Goal: Task Accomplishment & Management: Complete application form

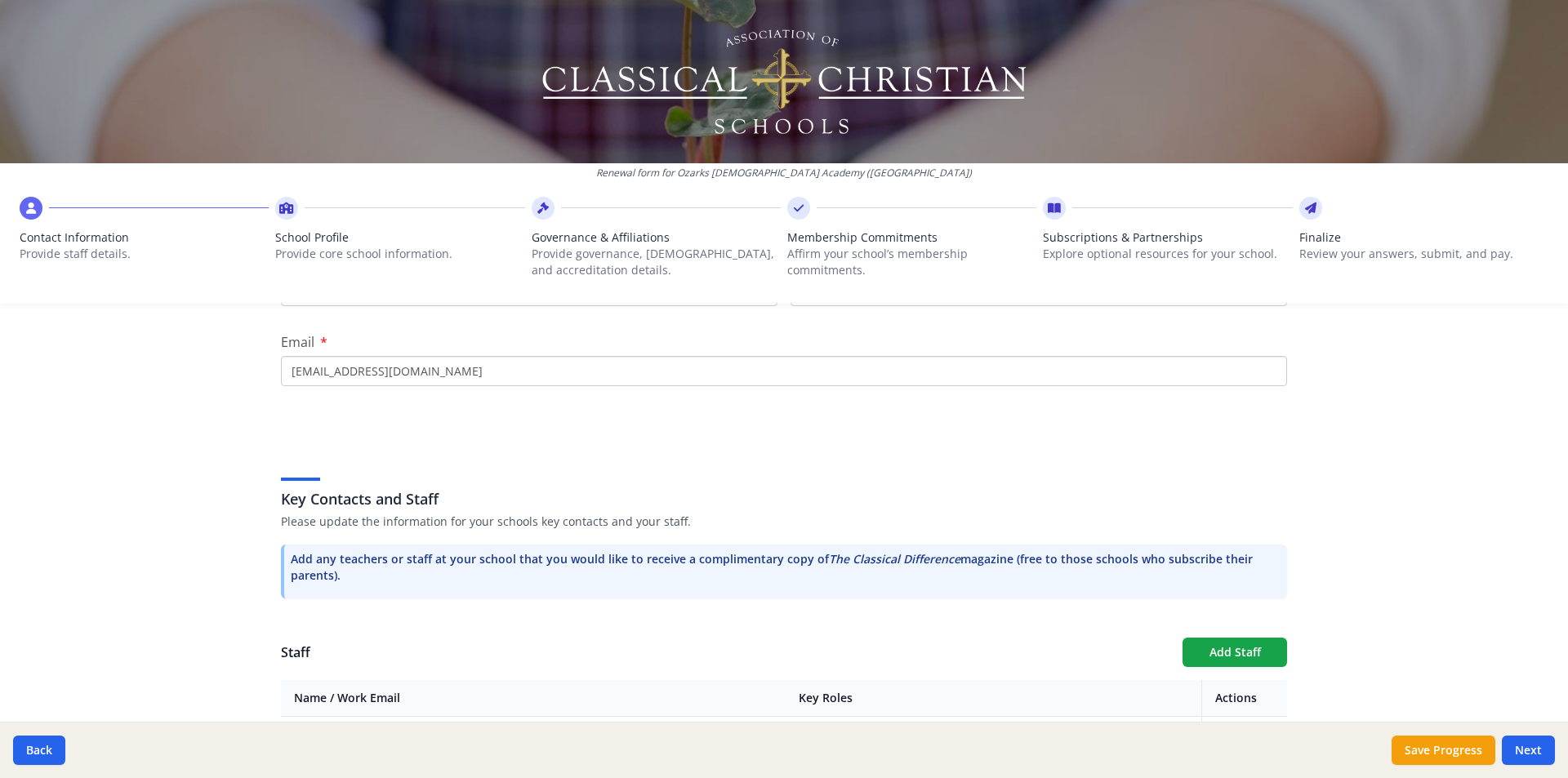
scroll to position [327, 0]
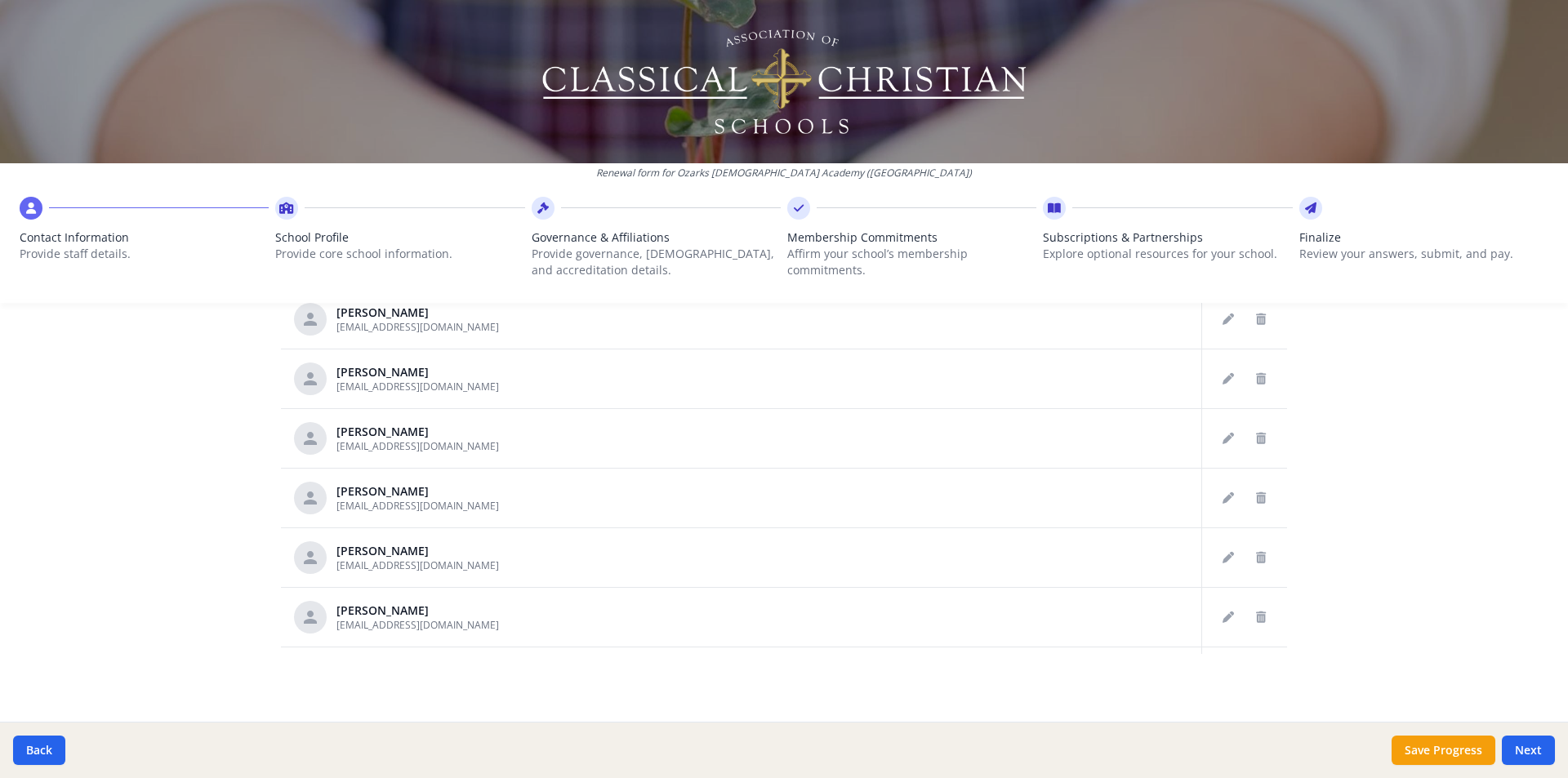
scroll to position [817, 0]
click at [1525, 748] on button "Next" at bounding box center [1529, 750] width 53 height 30
type input "[PHONE_NUMBER]"
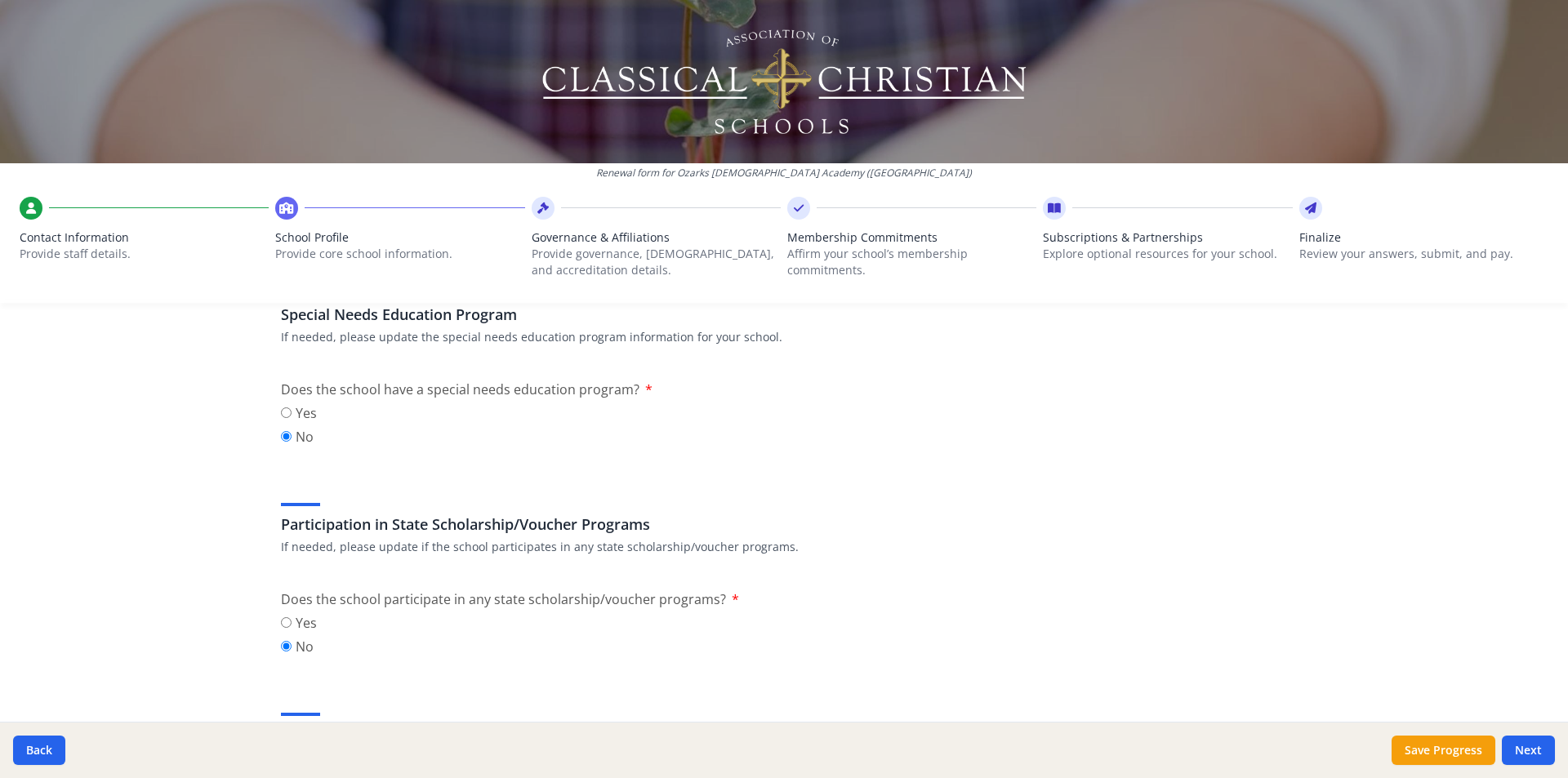
scroll to position [1879, 0]
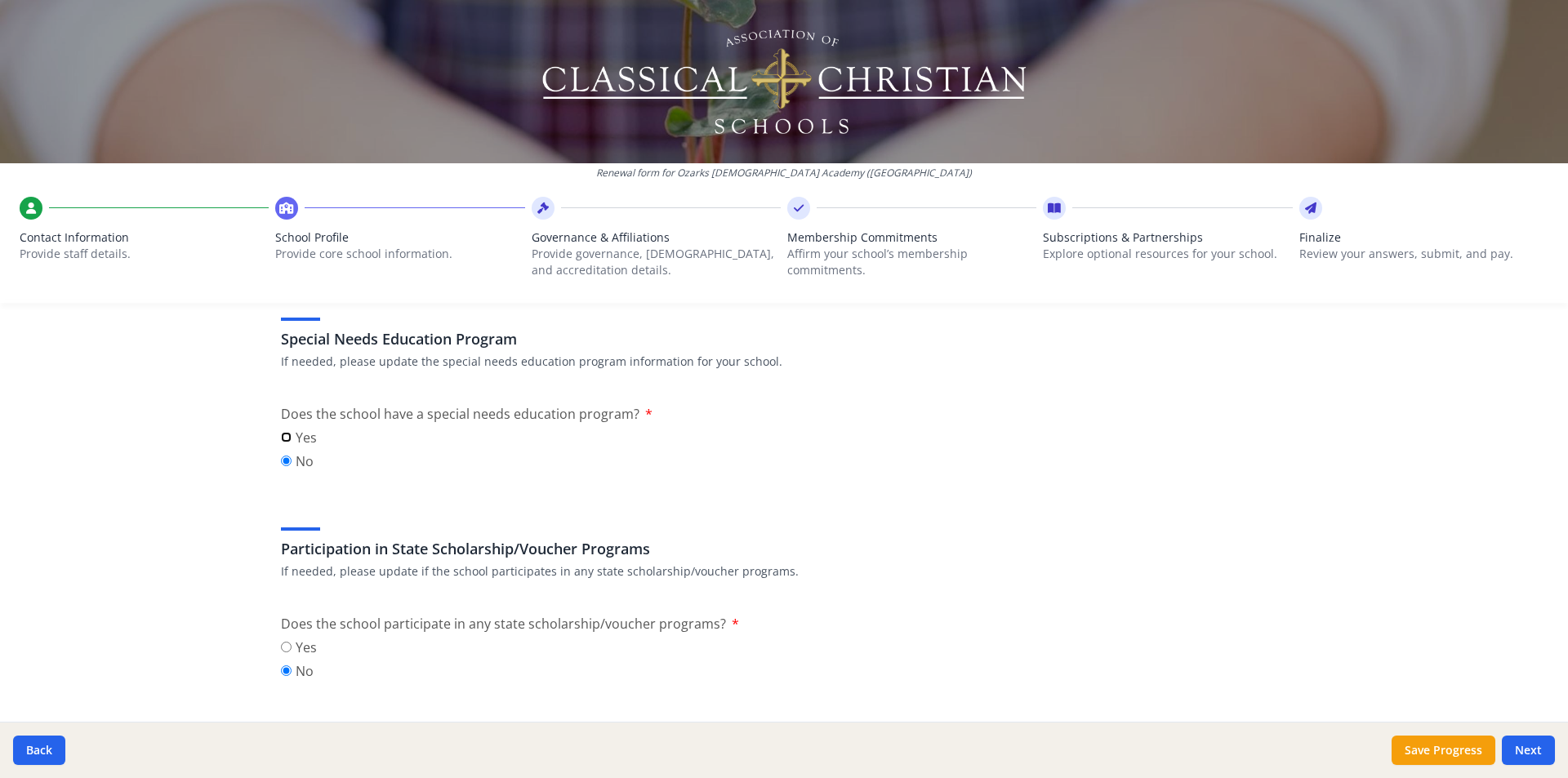
click at [283, 437] on input "Yes" at bounding box center [286, 437] width 11 height 11
radio input "true"
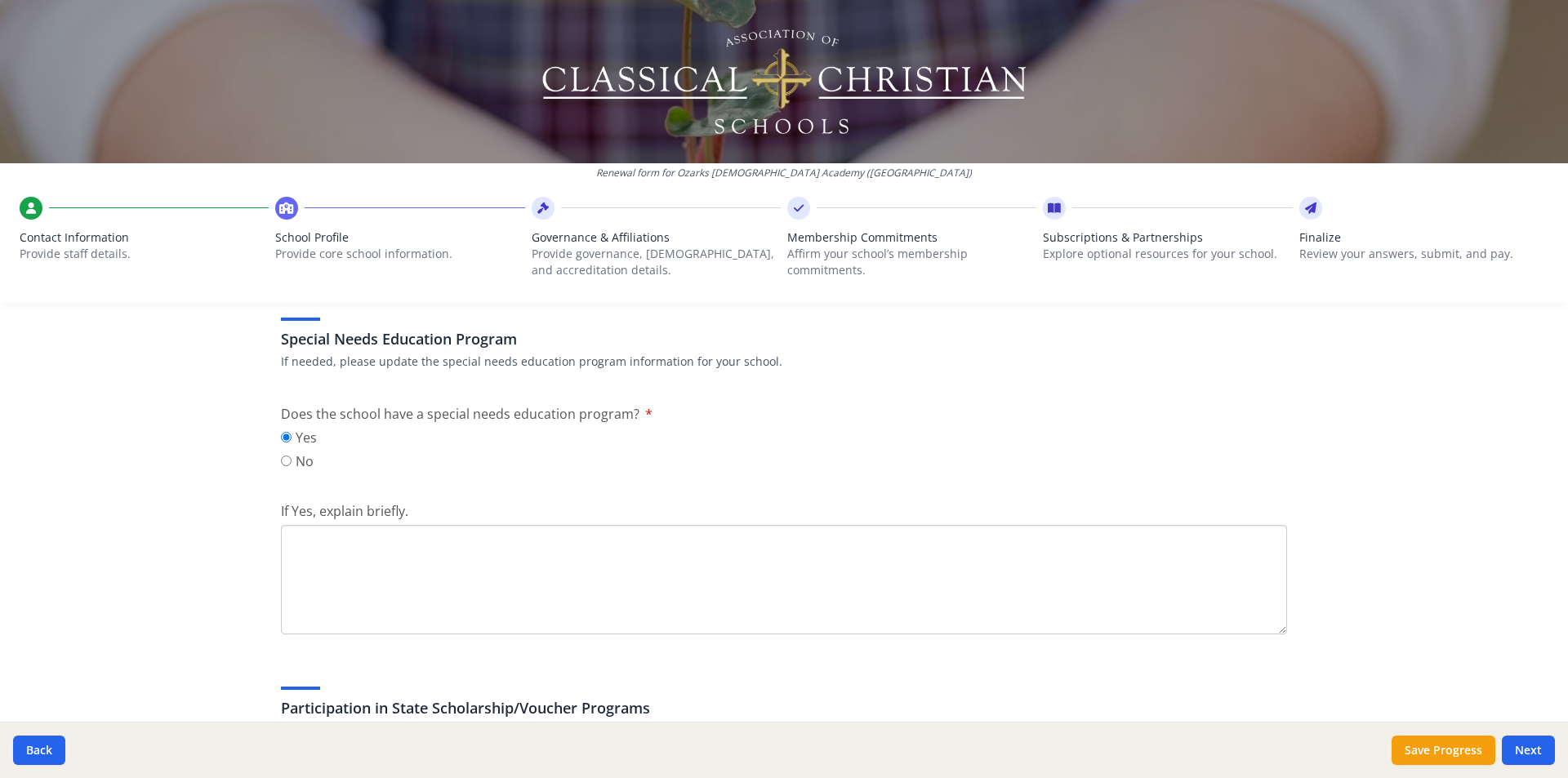
click at [557, 585] on textarea "If Yes, explain briefly." at bounding box center [784, 579] width 1007 height 109
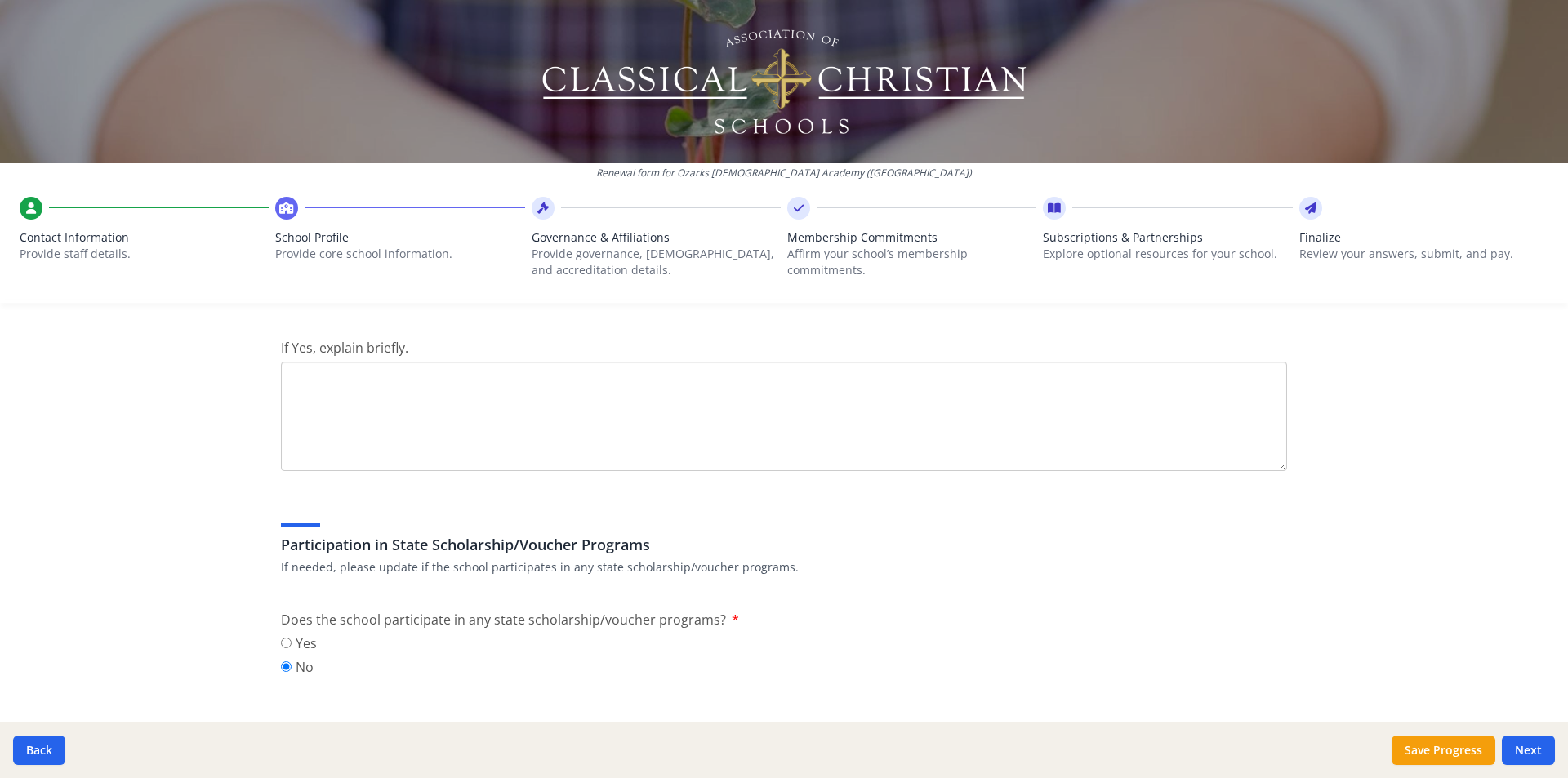
scroll to position [1961, 0]
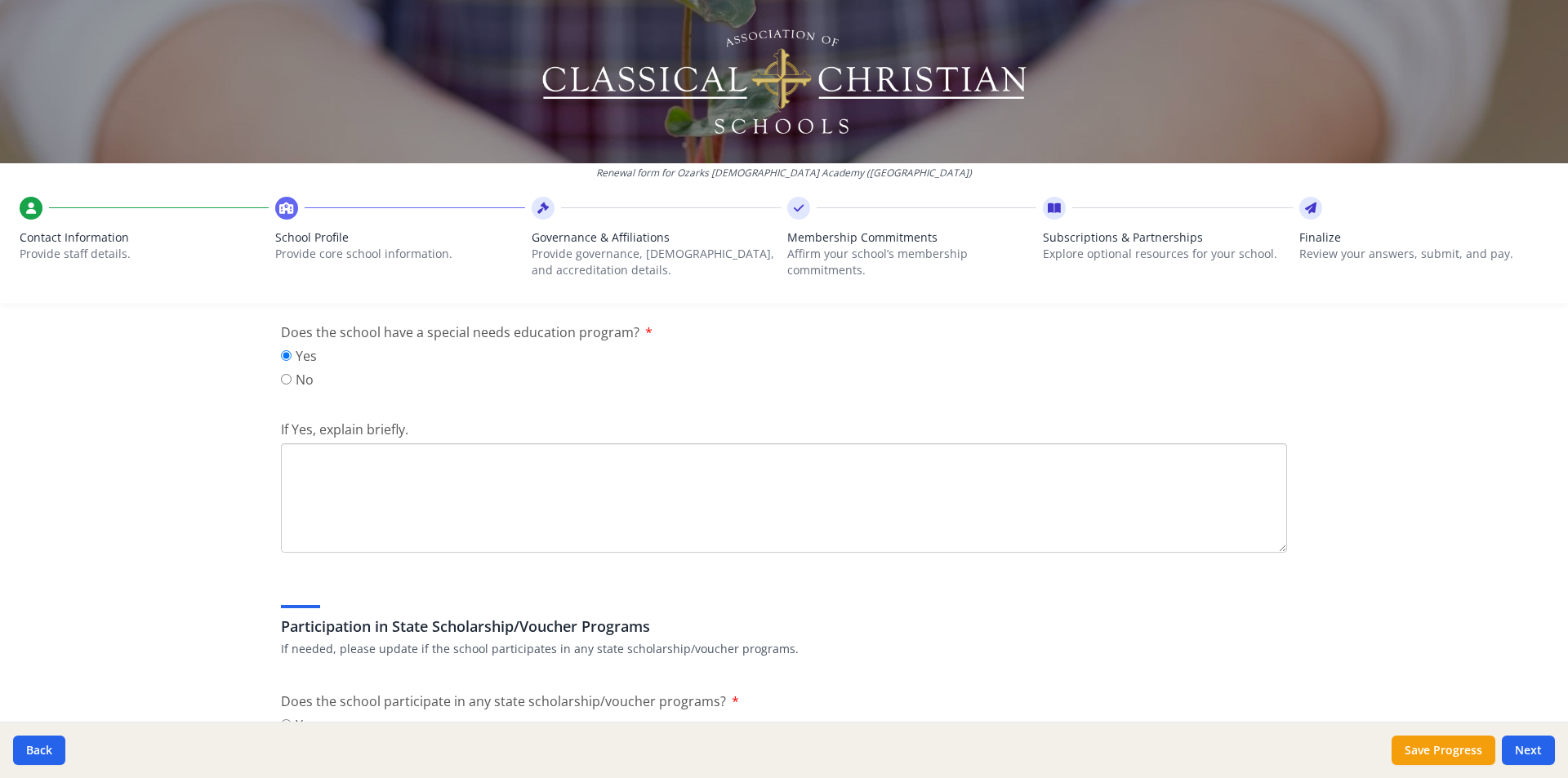
click at [516, 499] on textarea "If Yes, explain briefly." at bounding box center [784, 497] width 1007 height 109
paste textarea "Students Who Need Learning Support Who is eligible for Learning Support? Studen…"
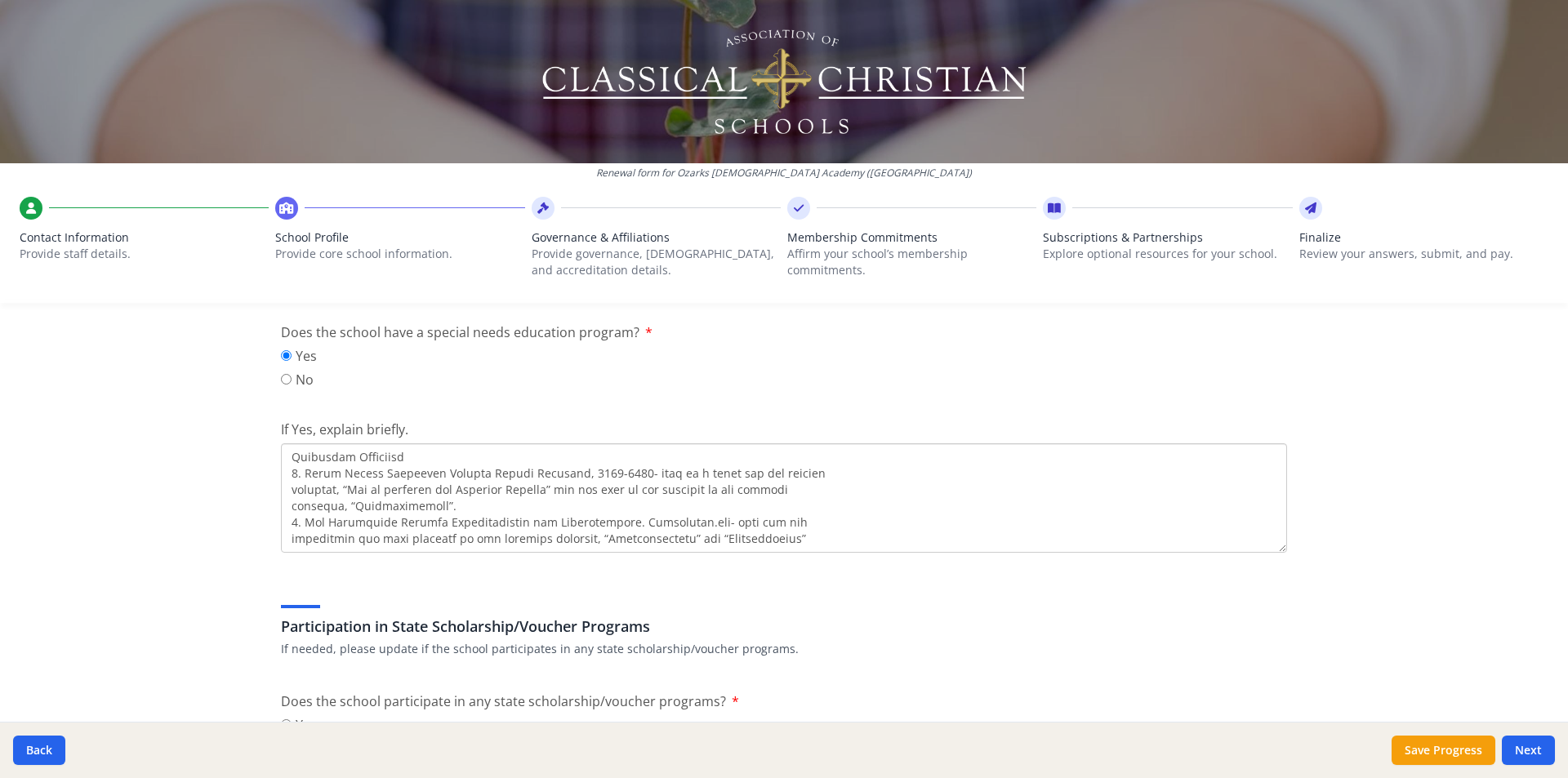
type textarea "Students Who Need Learning Support Who is eligible for Learning Support? Studen…"
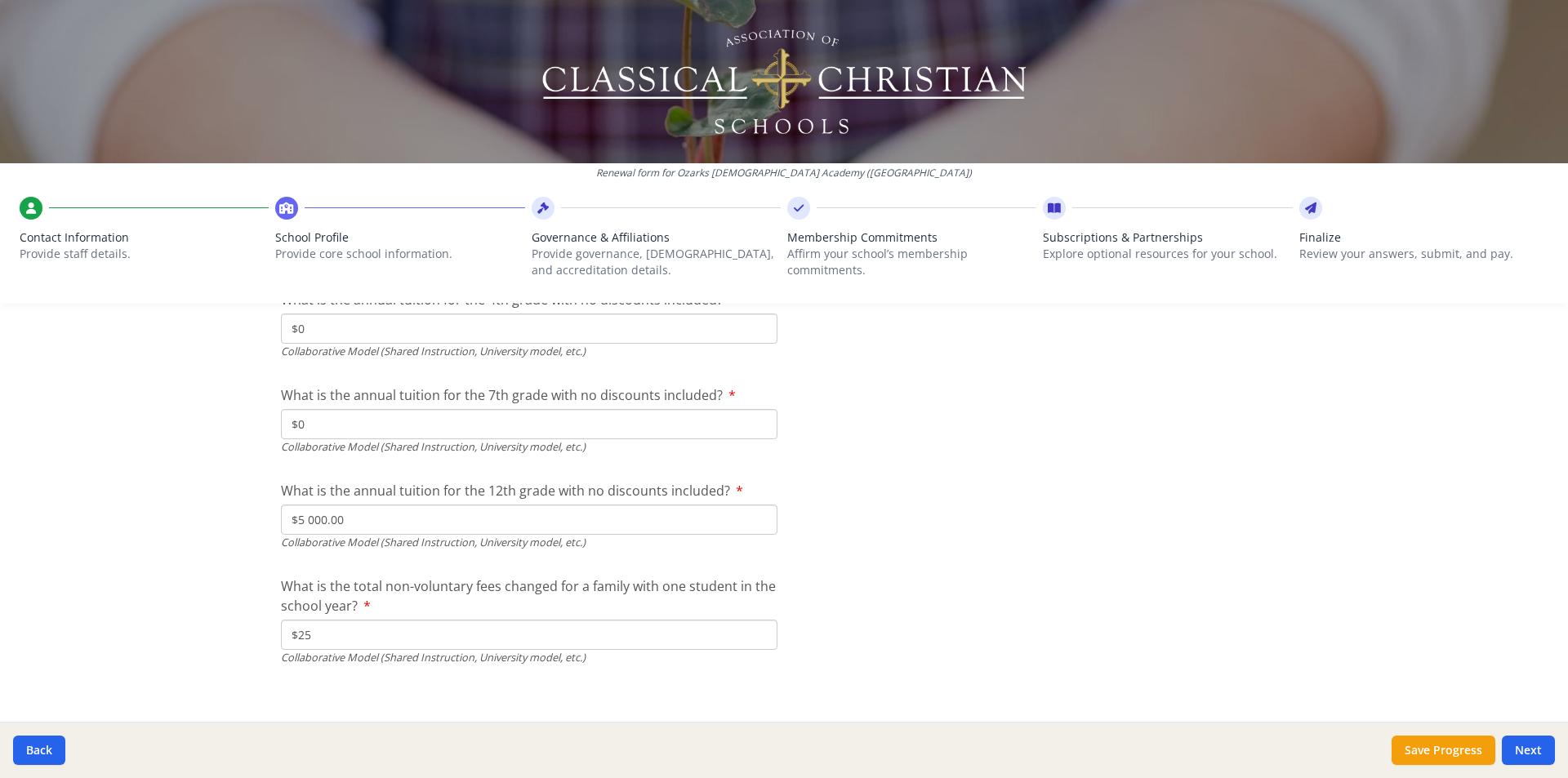
scroll to position [5481, 0]
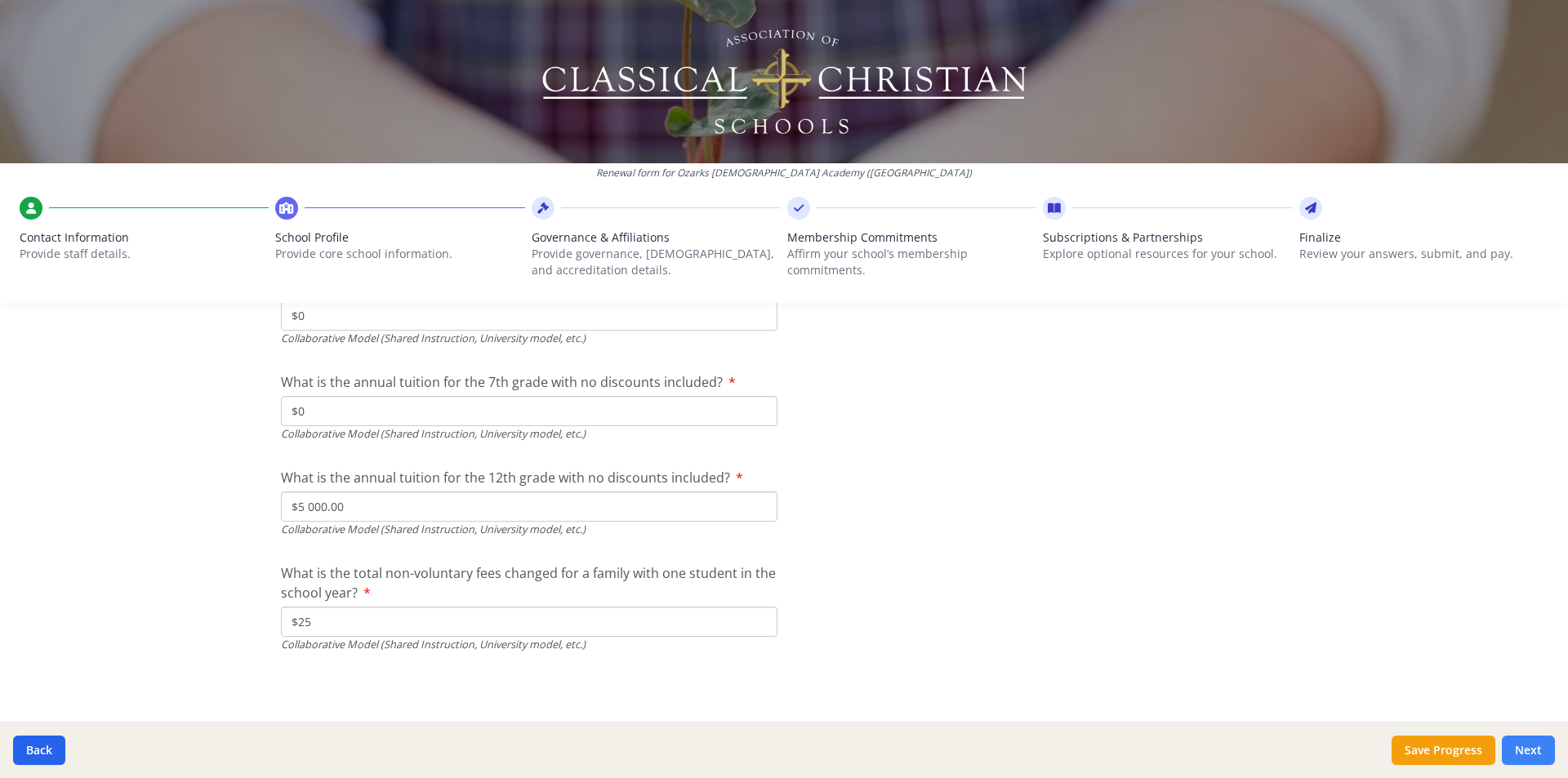
click at [1522, 746] on button "Next" at bounding box center [1529, 750] width 53 height 30
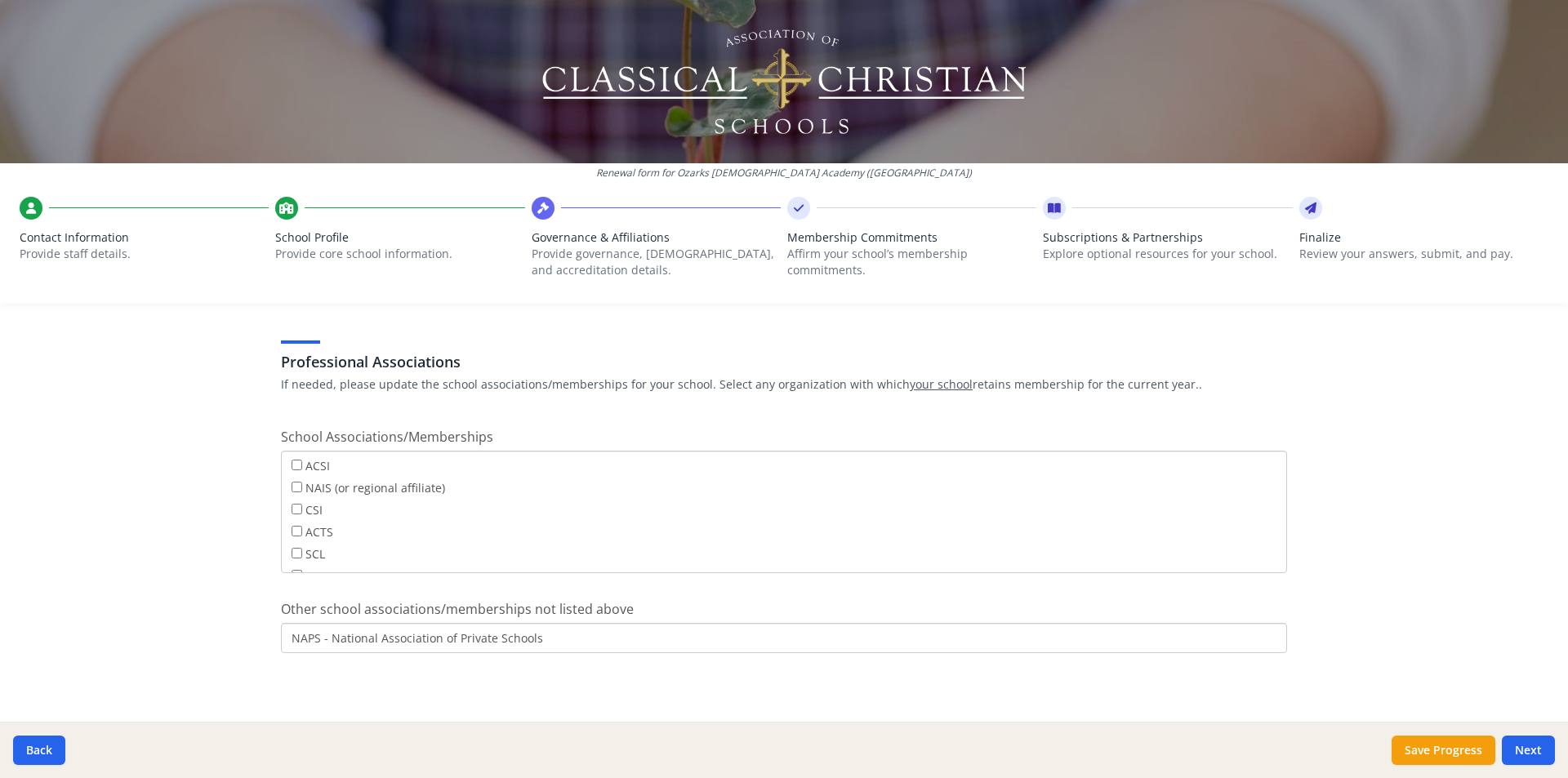
scroll to position [936, 0]
click at [1527, 745] on button "Next" at bounding box center [1529, 750] width 53 height 30
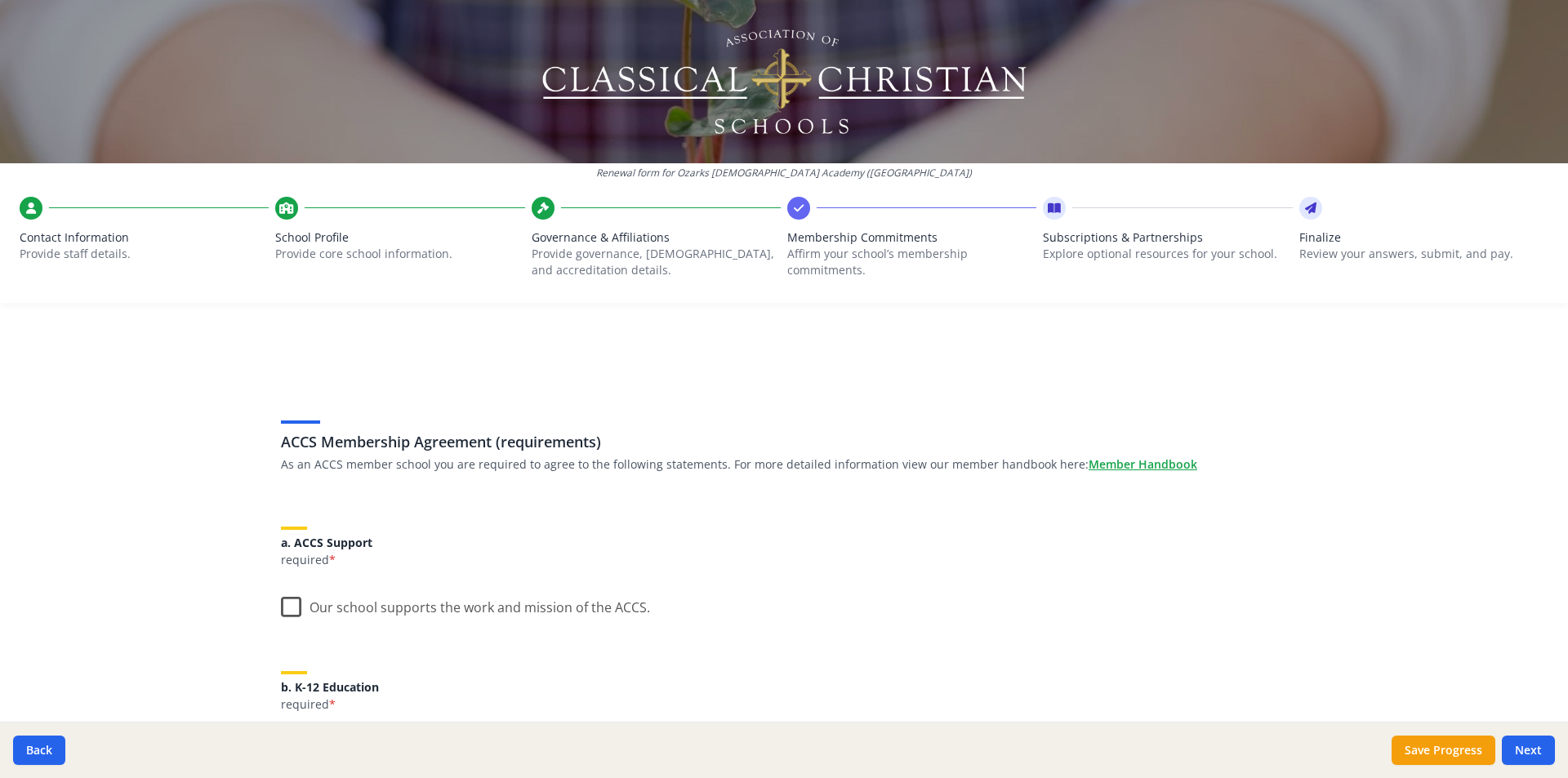
scroll to position [82, 0]
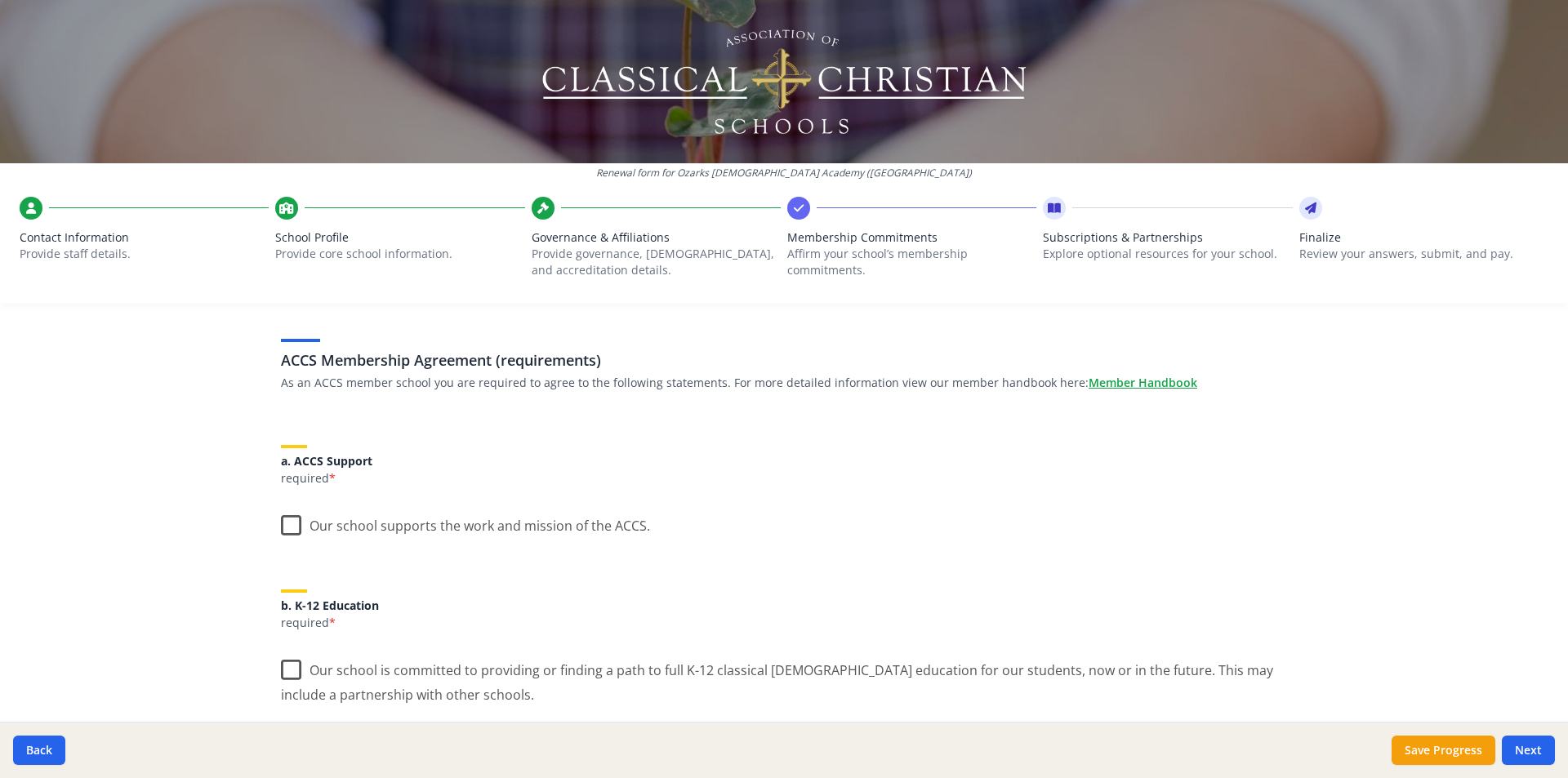
click at [282, 524] on label "Our school supports the work and mission of the ACCS." at bounding box center [465, 523] width 369 height 35
click at [0, 0] on input "Our school supports the work and mission of the ACCS." at bounding box center [0, 0] width 0 height 0
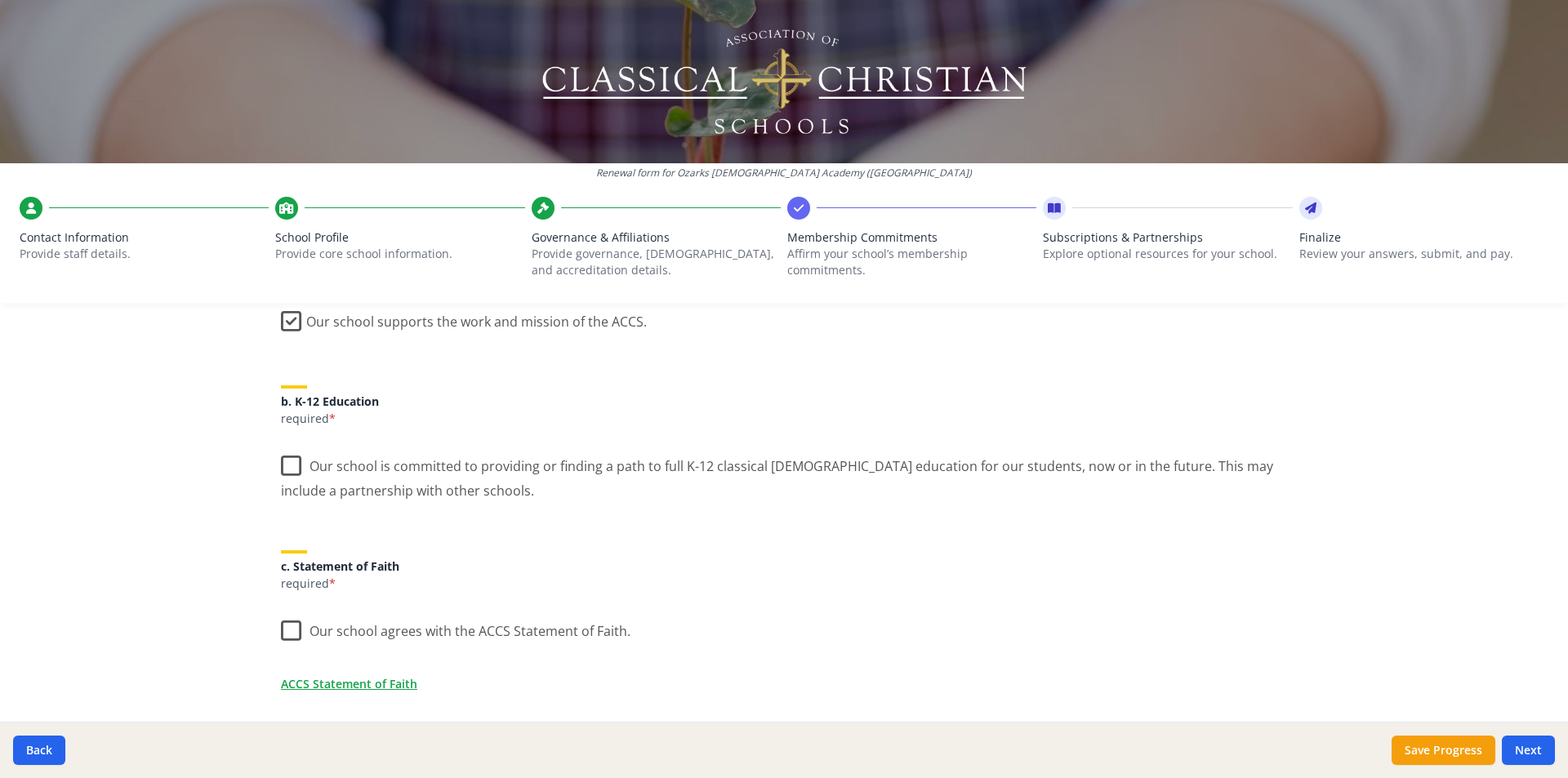
scroll to position [327, 0]
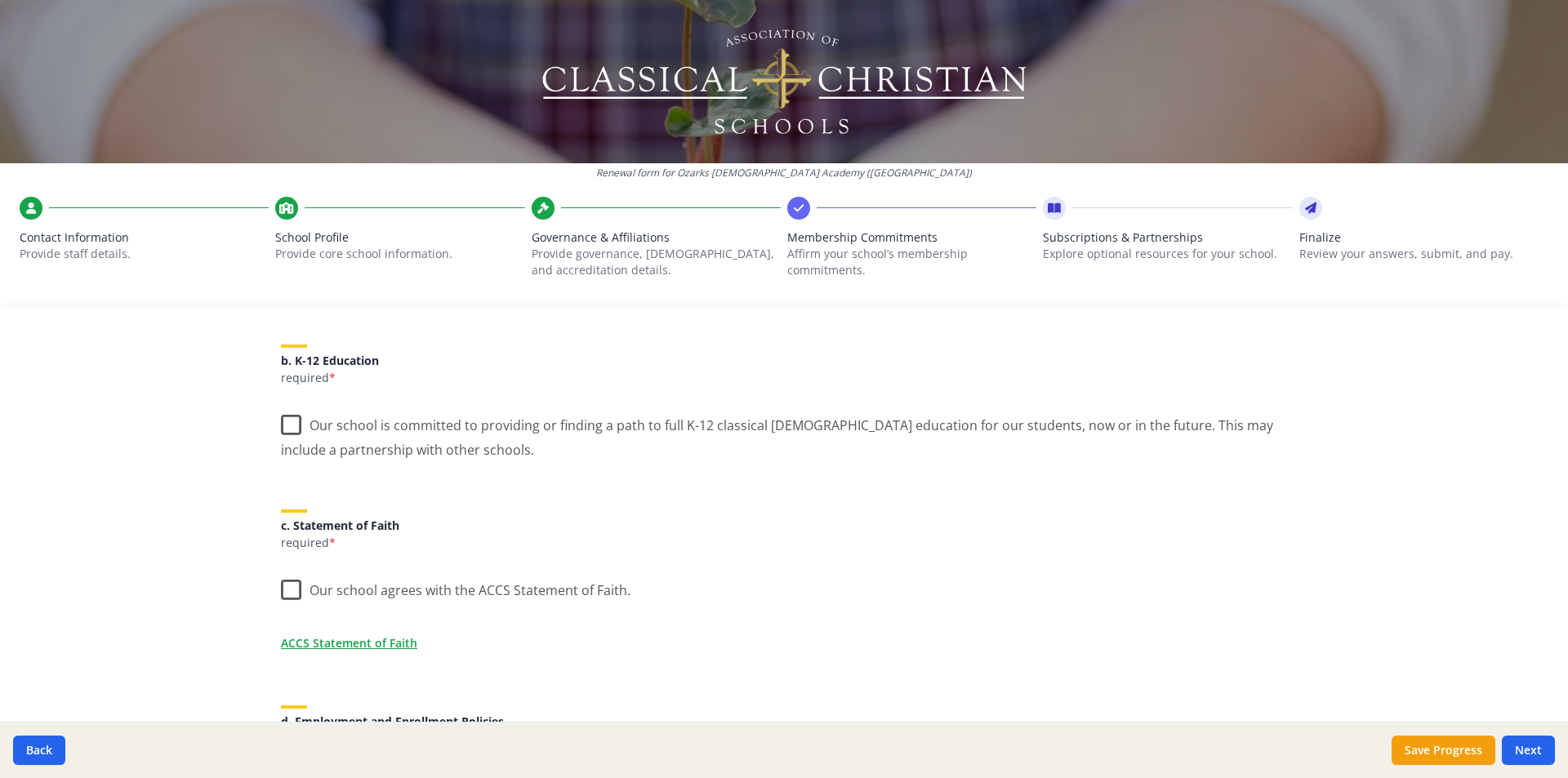
click at [285, 428] on label "Our school is committed to providing or finding a path to full K-12 classical C…" at bounding box center [784, 432] width 1007 height 55
click at [0, 0] on input "Our school is committed to providing or finding a path to full K-12 classical C…" at bounding box center [0, 0] width 0 height 0
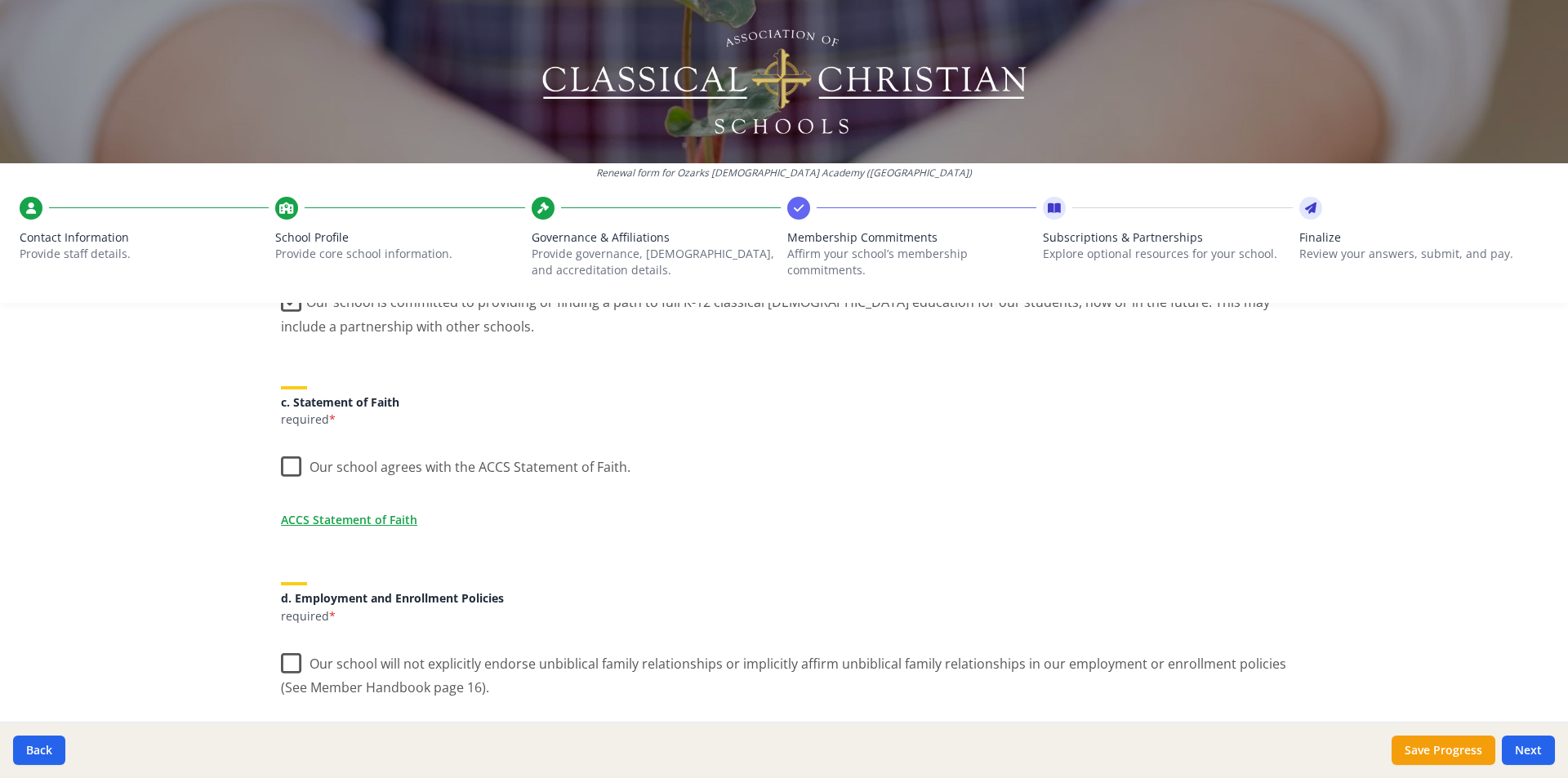
scroll to position [490, 0]
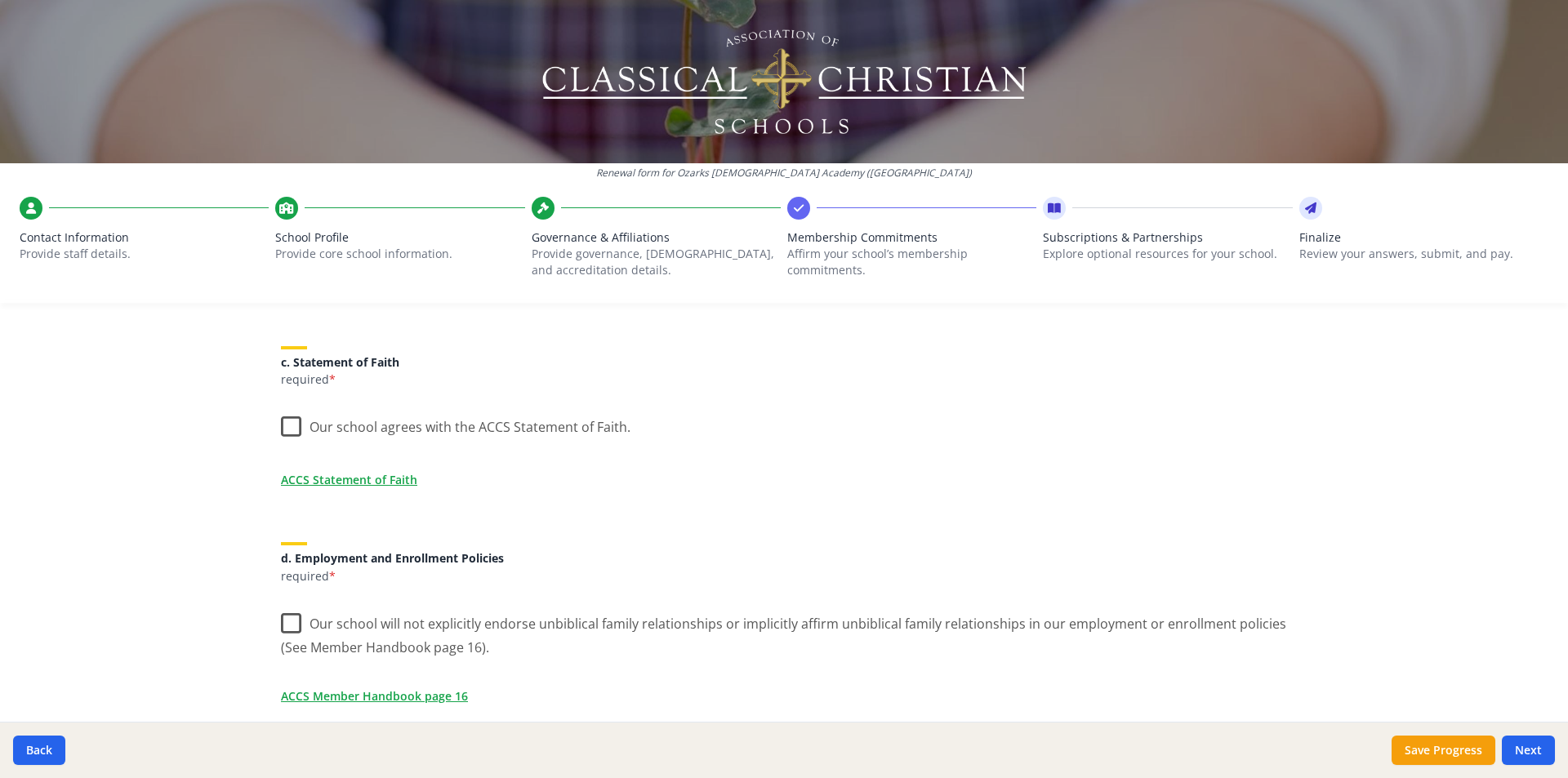
click at [285, 422] on label "Our school agrees with the ACCS Statement of Faith." at bounding box center [455, 423] width 350 height 35
click at [0, 0] on input "Our school agrees with the ACCS Statement of Faith." at bounding box center [0, 0] width 0 height 0
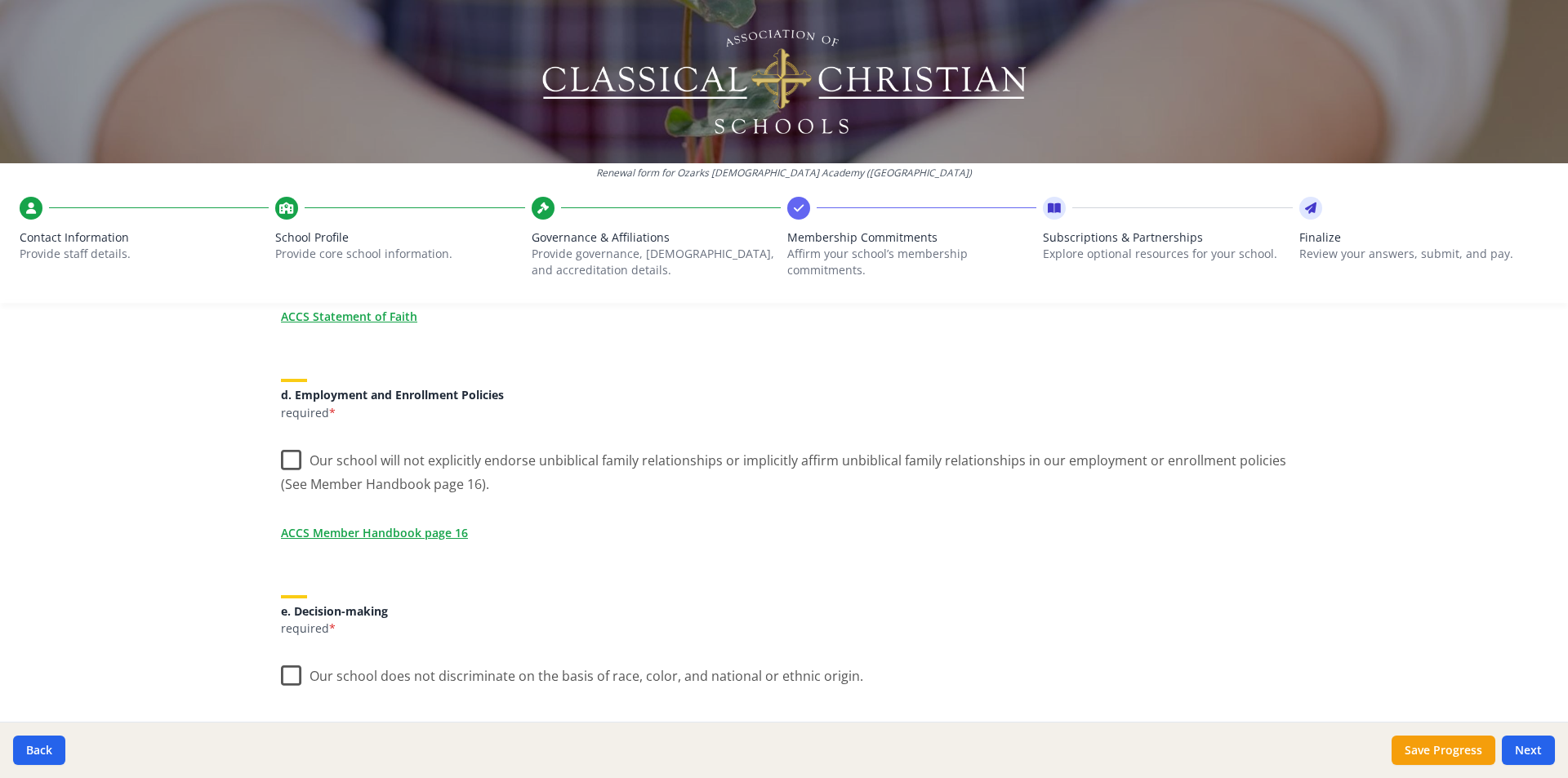
click at [287, 460] on label "Our school will not explicitly endorse unbiblical family relationships or impli…" at bounding box center [784, 467] width 1007 height 55
click at [0, 0] on input "Our school will not explicitly endorse unbiblical family relationships or impli…" at bounding box center [0, 0] width 0 height 0
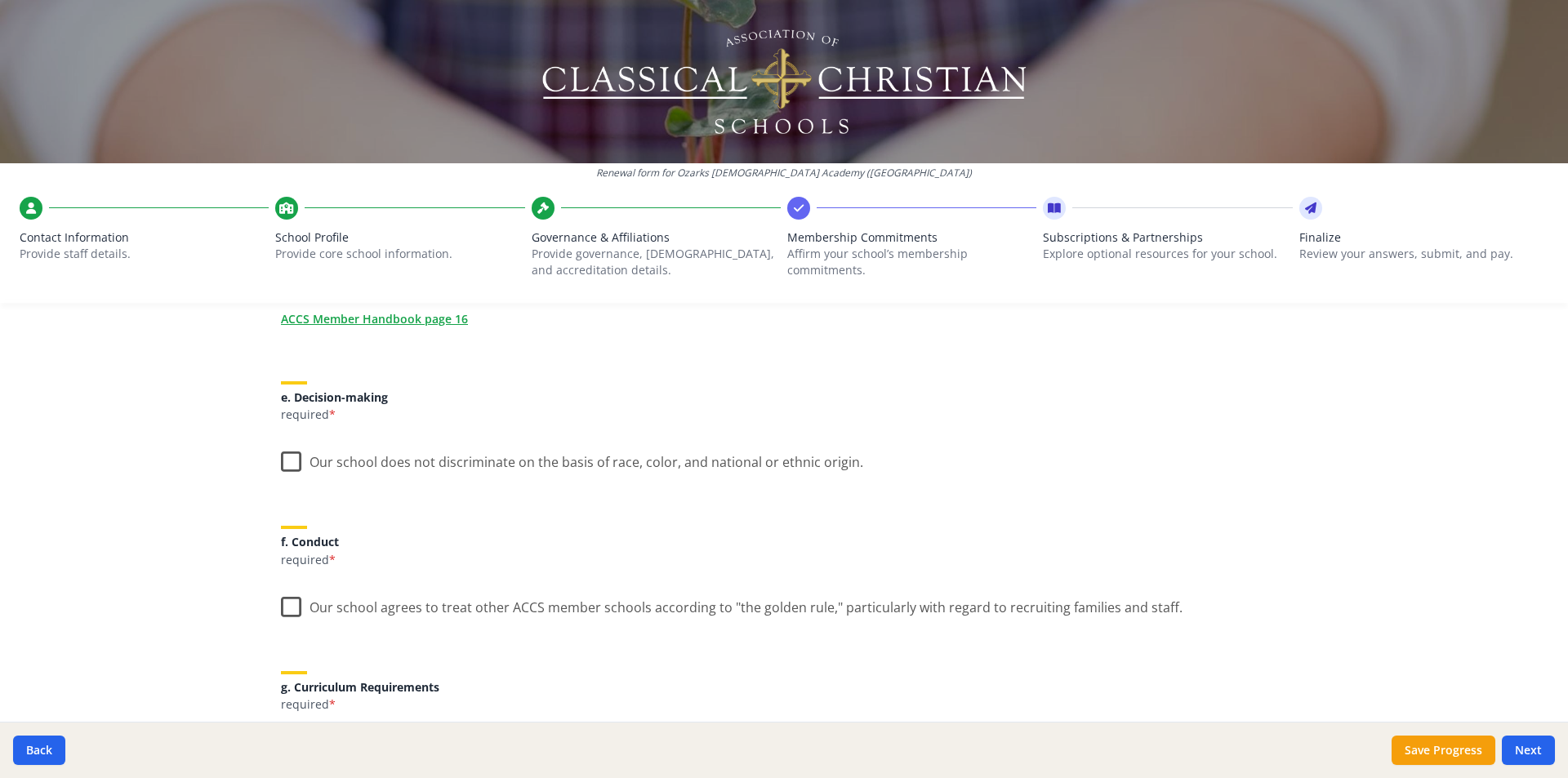
scroll to position [898, 0]
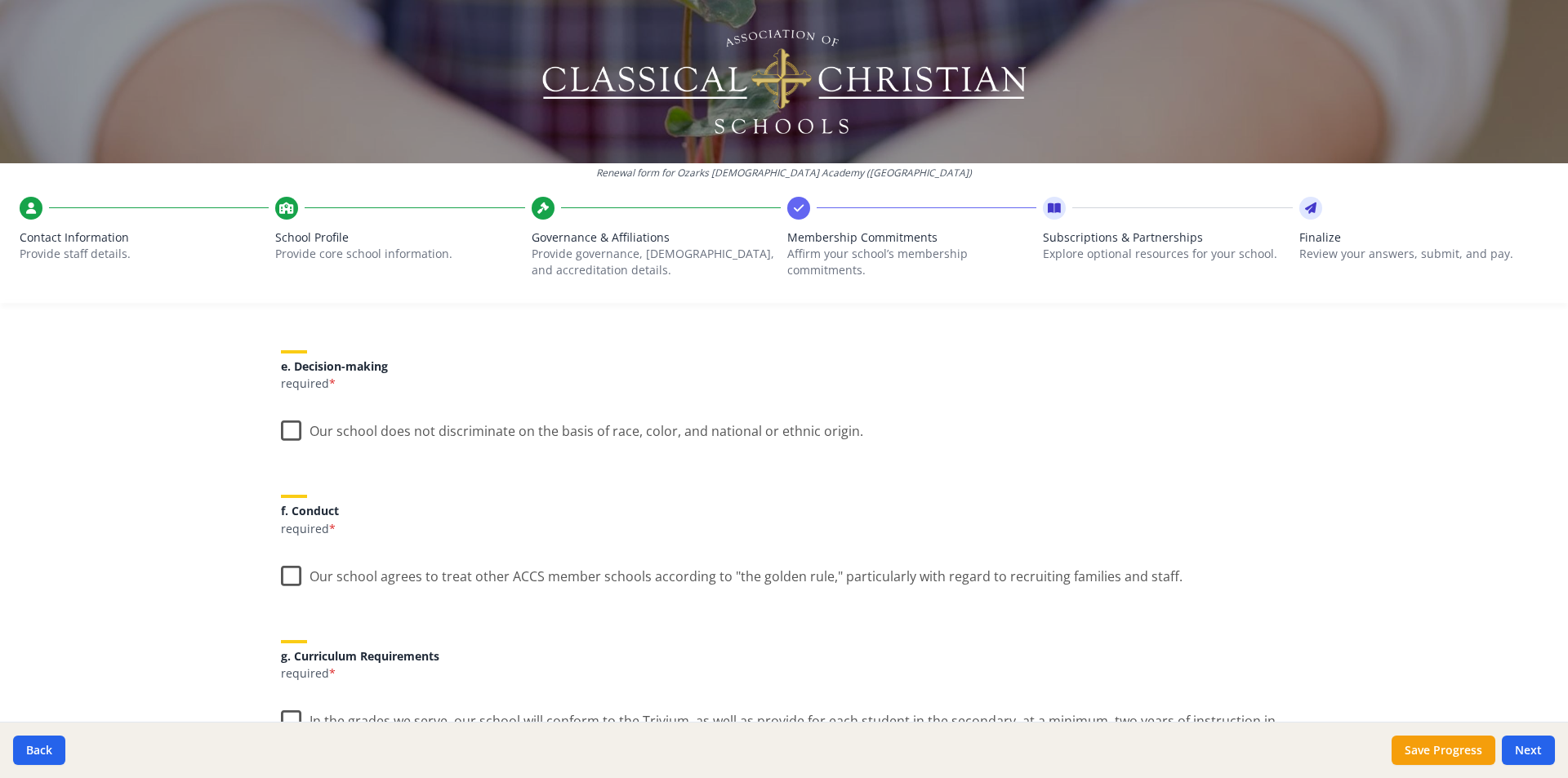
click at [283, 433] on label "Our school does not discriminate on the basis of race, color, and national or e…" at bounding box center [571, 427] width 582 height 35
click at [0, 0] on input "Our school does not discriminate on the basis of race, color, and national or e…" at bounding box center [0, 0] width 0 height 0
click at [288, 575] on label "Our school agrees to treat other ACCS member schools according to "the golden r…" at bounding box center [732, 573] width 902 height 35
click at [0, 0] on input "Our school agrees to treat other ACCS member schools according to "the golden r…" at bounding box center [0, 0] width 0 height 0
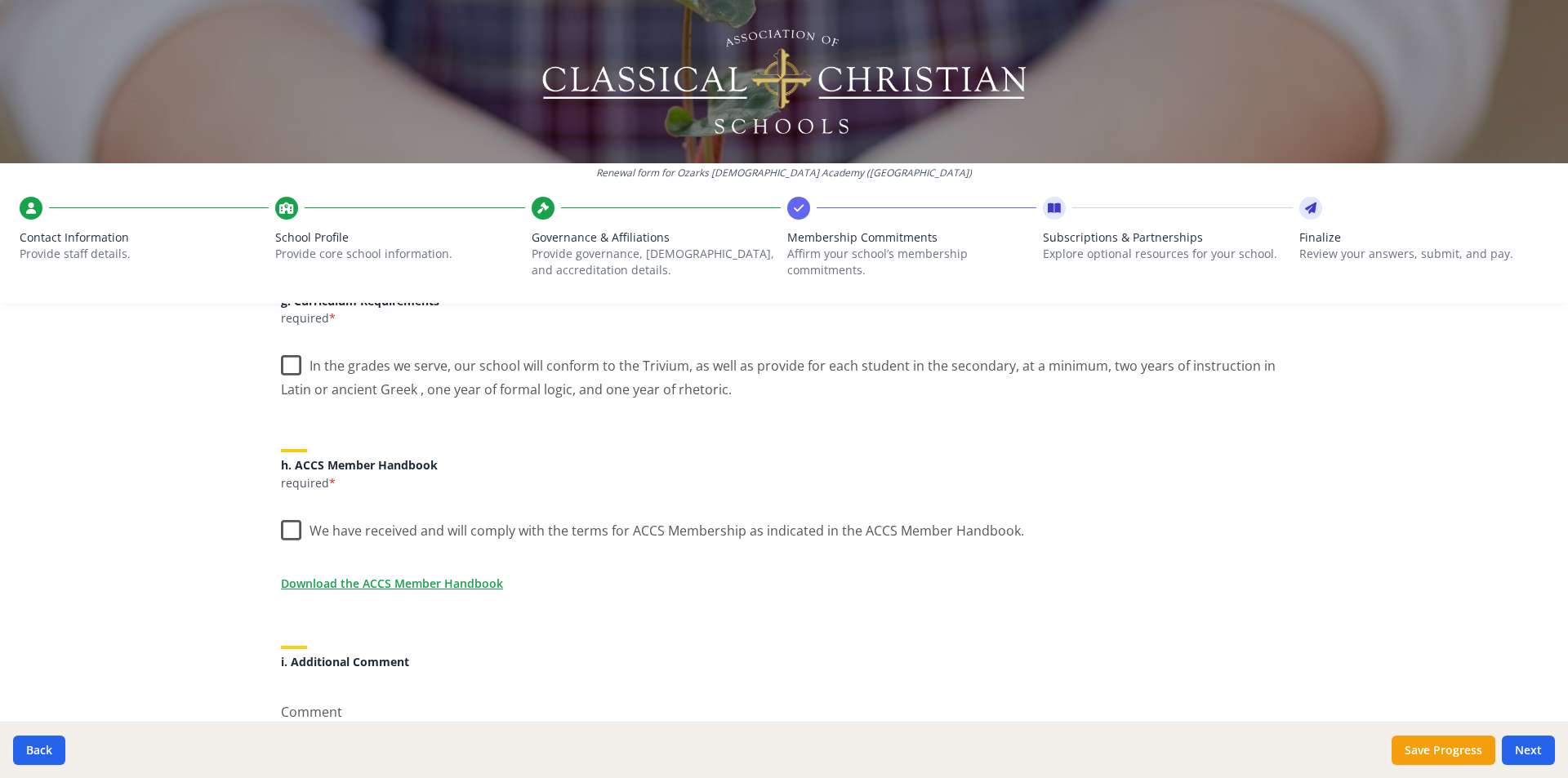
scroll to position [1225, 0]
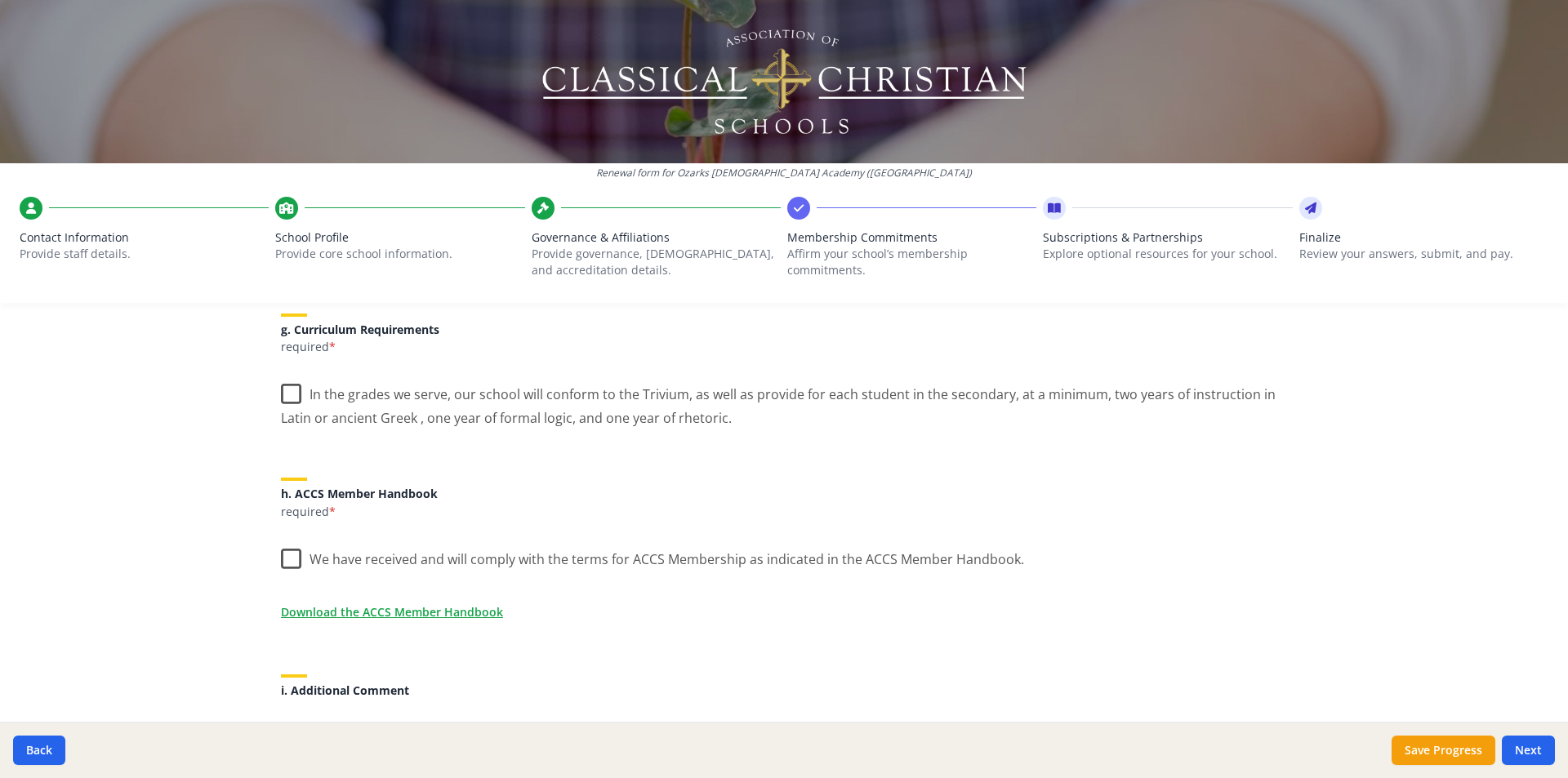
click at [281, 390] on label "In the grades we serve, our school will conform to the Trivium, as well as prov…" at bounding box center [784, 401] width 1007 height 55
click at [0, 0] on input "In the grades we serve, our school will conform to the Trivium, as well as prov…" at bounding box center [0, 0] width 0 height 0
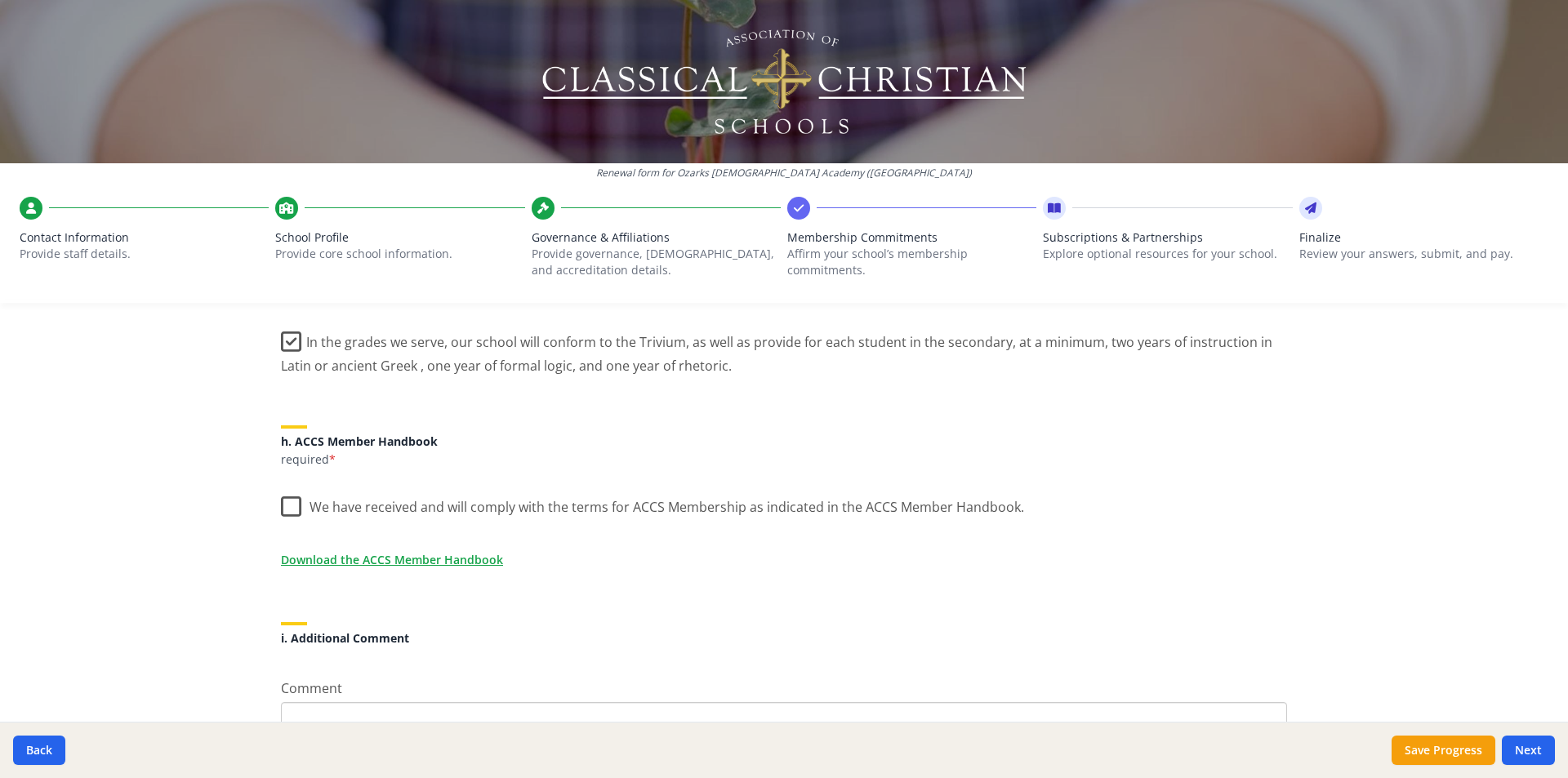
scroll to position [1307, 0]
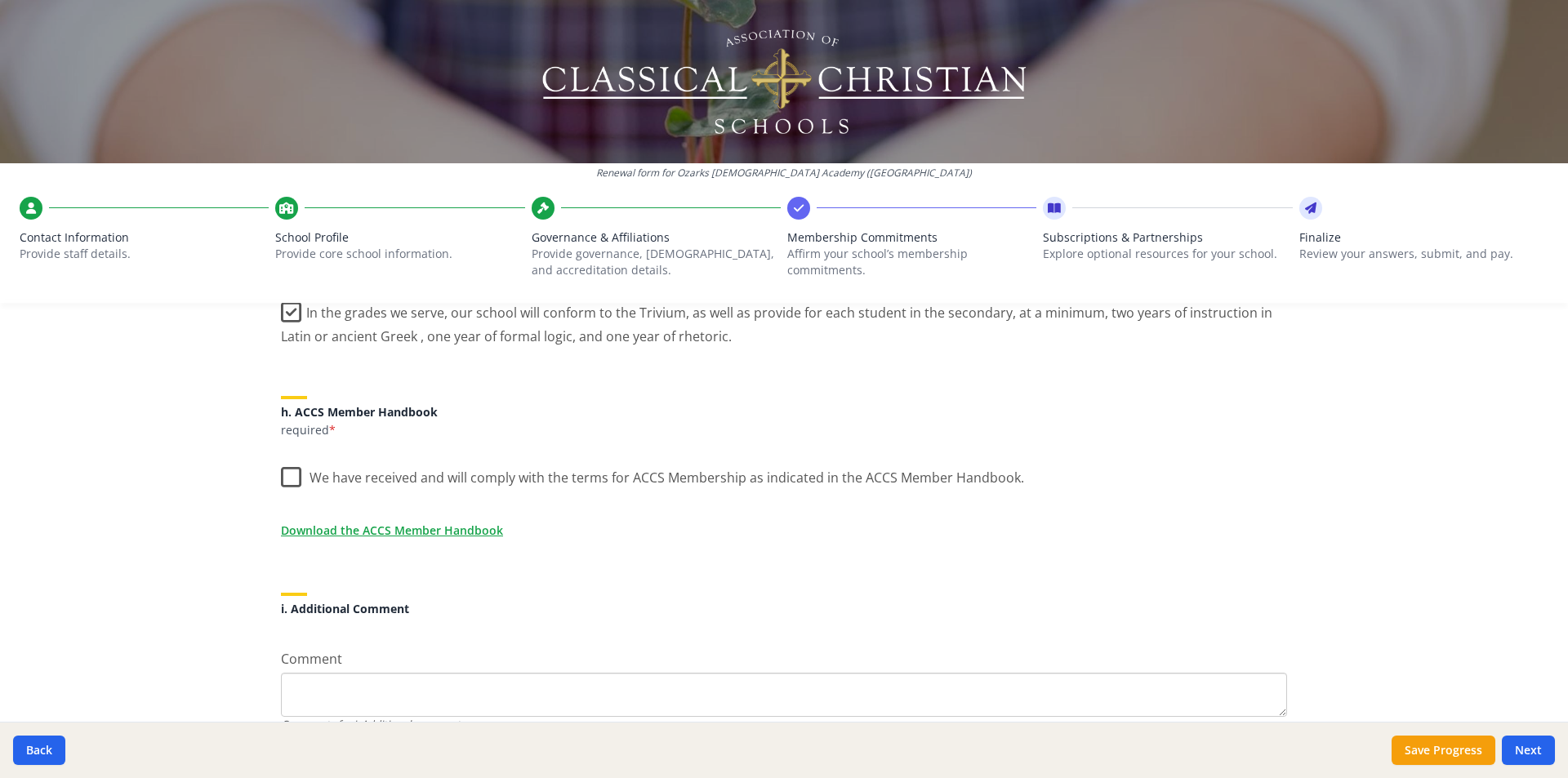
click at [283, 476] on label "We have received and will comply with the terms for ACCS Membership as indicate…" at bounding box center [652, 475] width 744 height 35
click at [0, 0] on input "We have received and will comply with the terms for ACCS Membership as indicate…" at bounding box center [0, 0] width 0 height 0
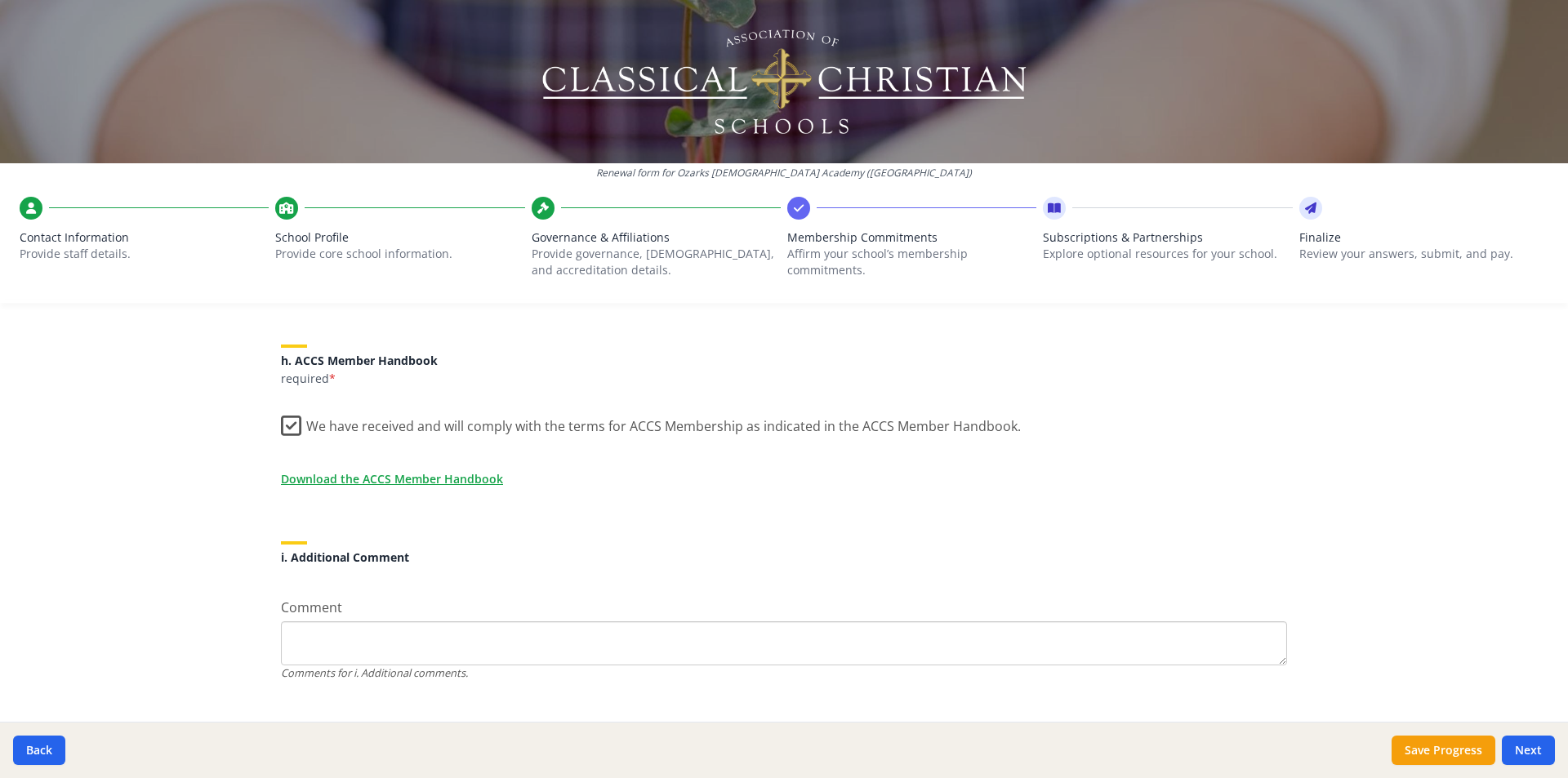
scroll to position [1387, 0]
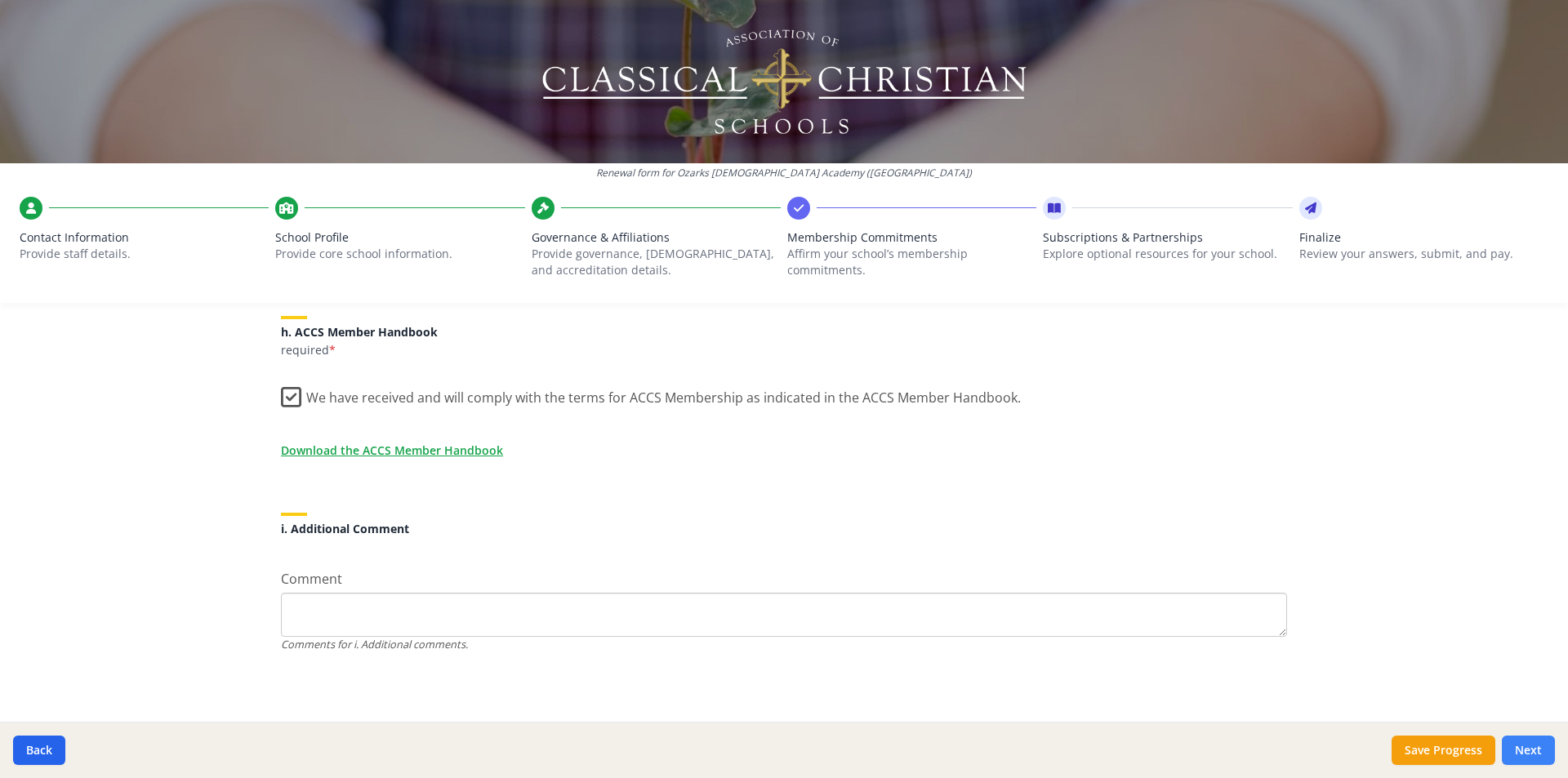
click at [1538, 746] on button "Next" at bounding box center [1529, 750] width 53 height 30
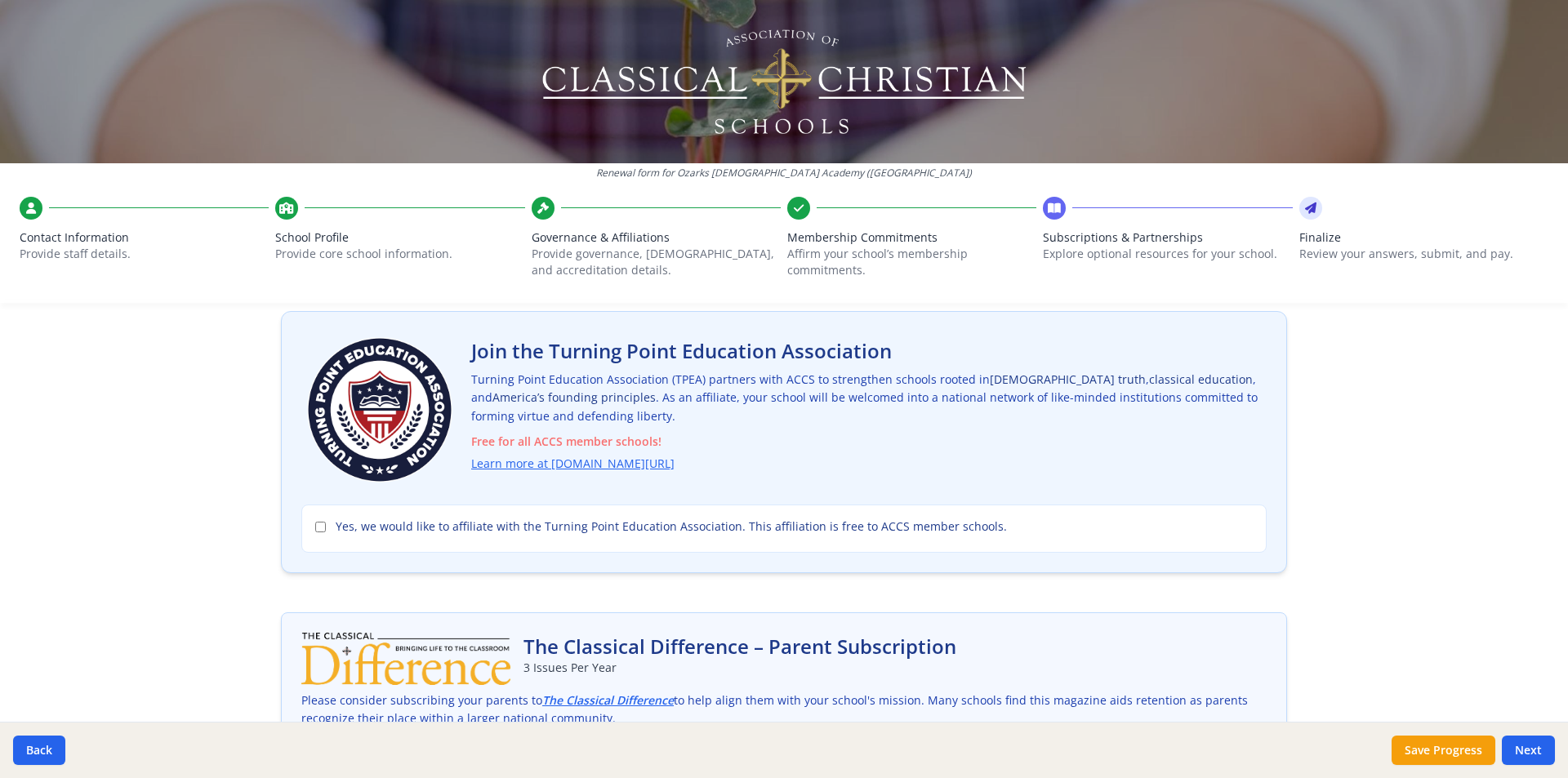
scroll to position [0, 0]
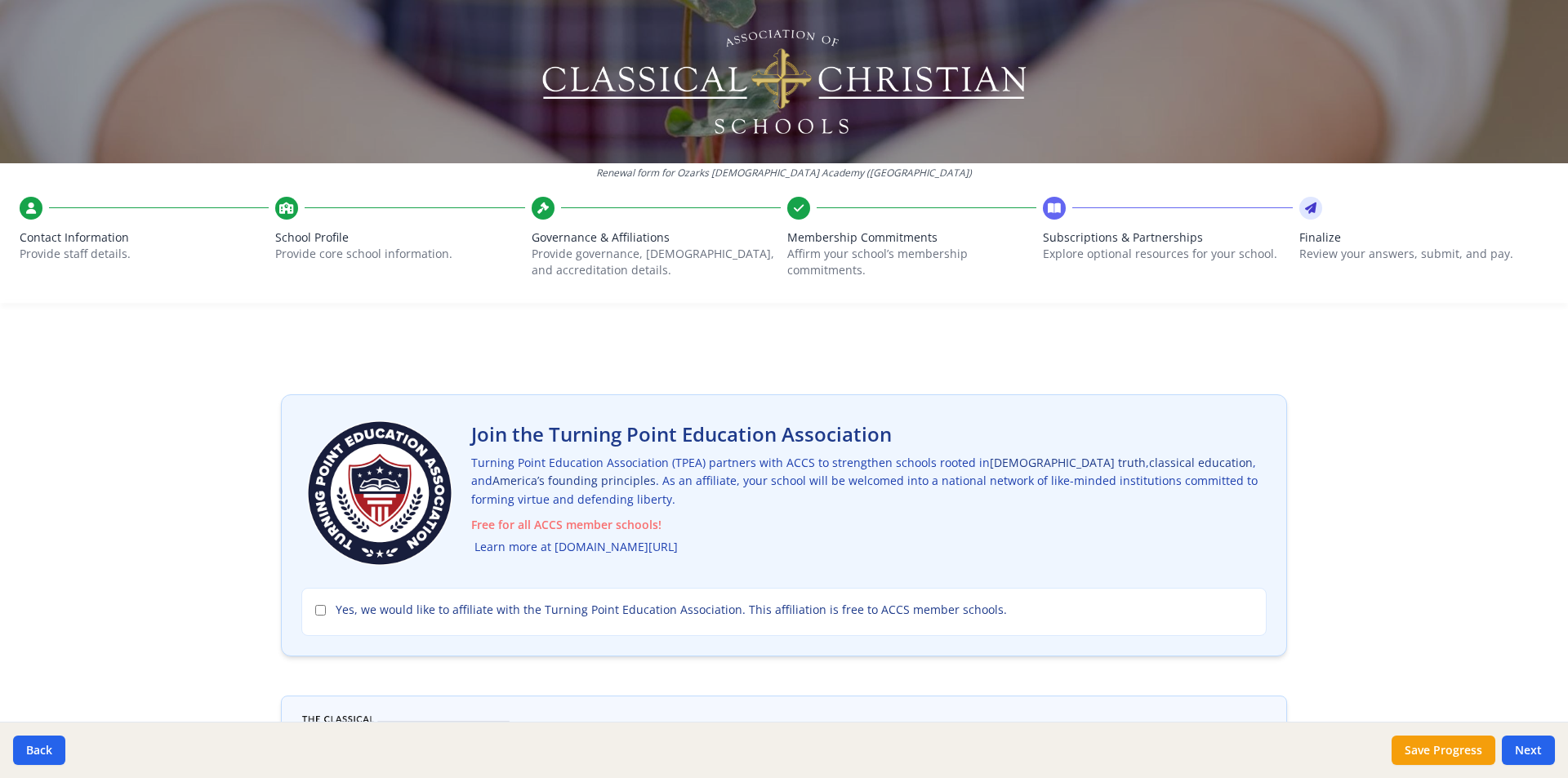
click at [595, 548] on link "Learn more at [DOMAIN_NAME][URL]" at bounding box center [576, 548] width 203 height 19
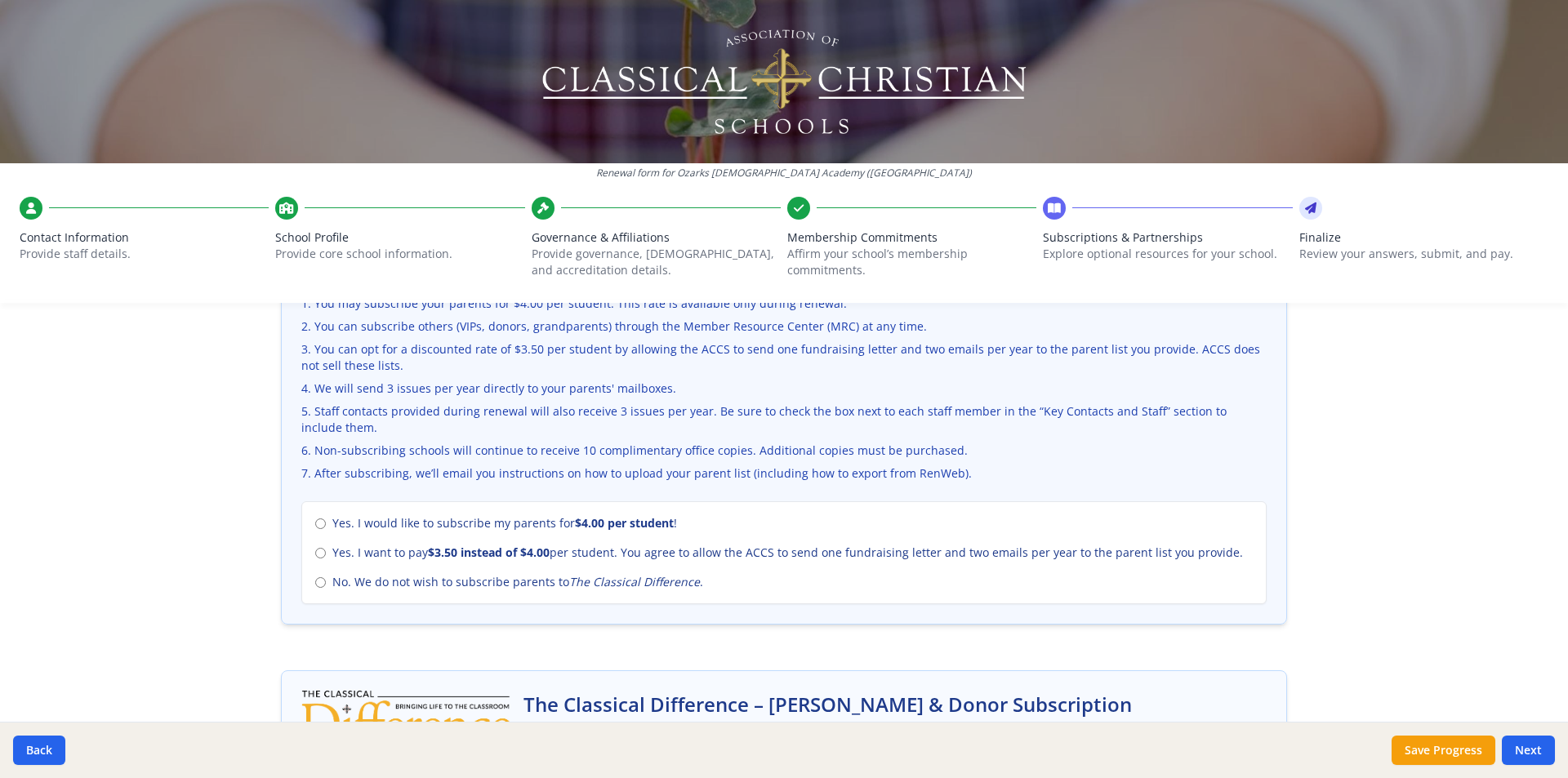
scroll to position [653, 0]
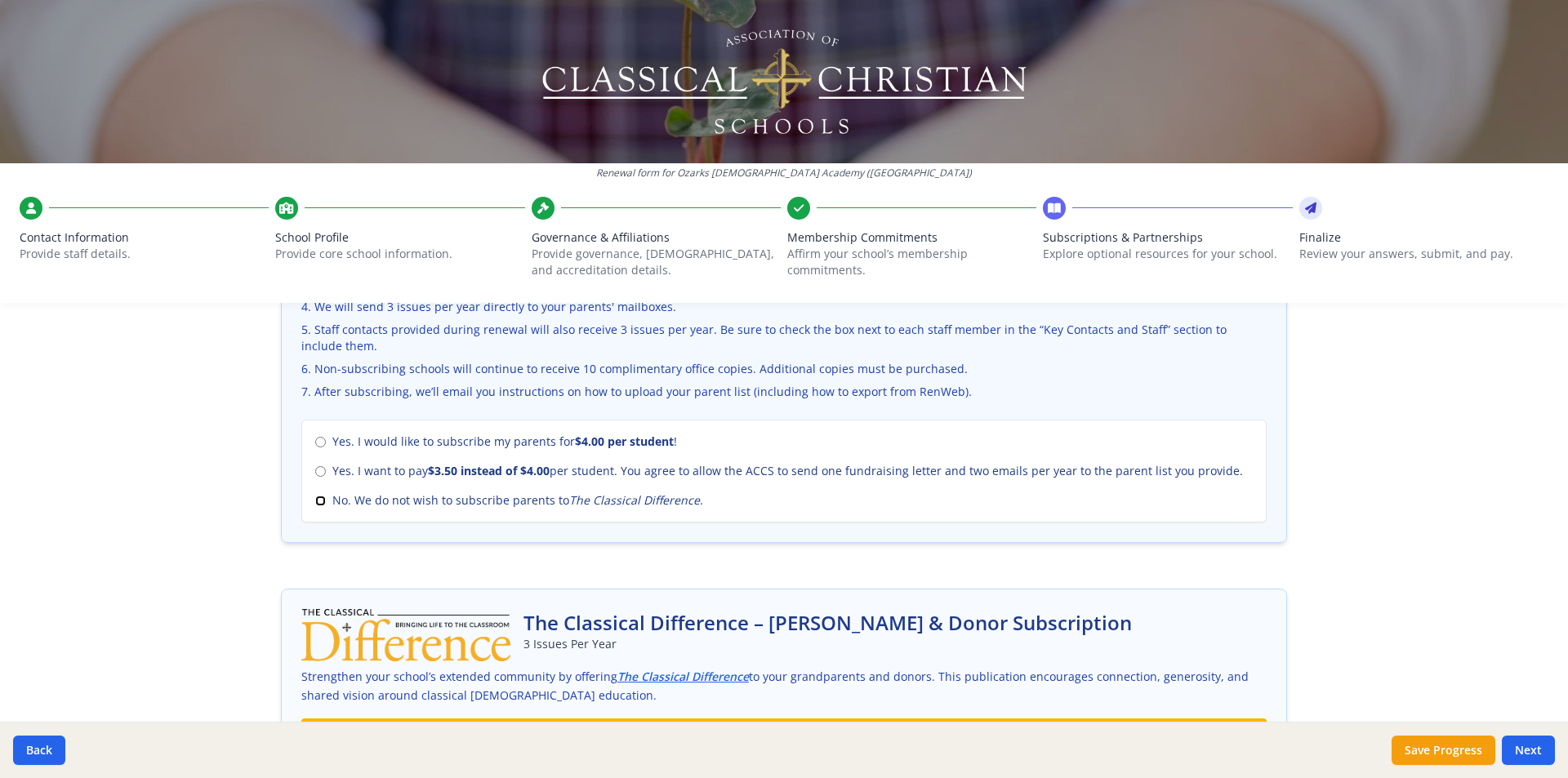
click at [315, 500] on input "No. We do not wish to subscribe parents to The Classical Difference ." at bounding box center [320, 500] width 11 height 11
radio input "true"
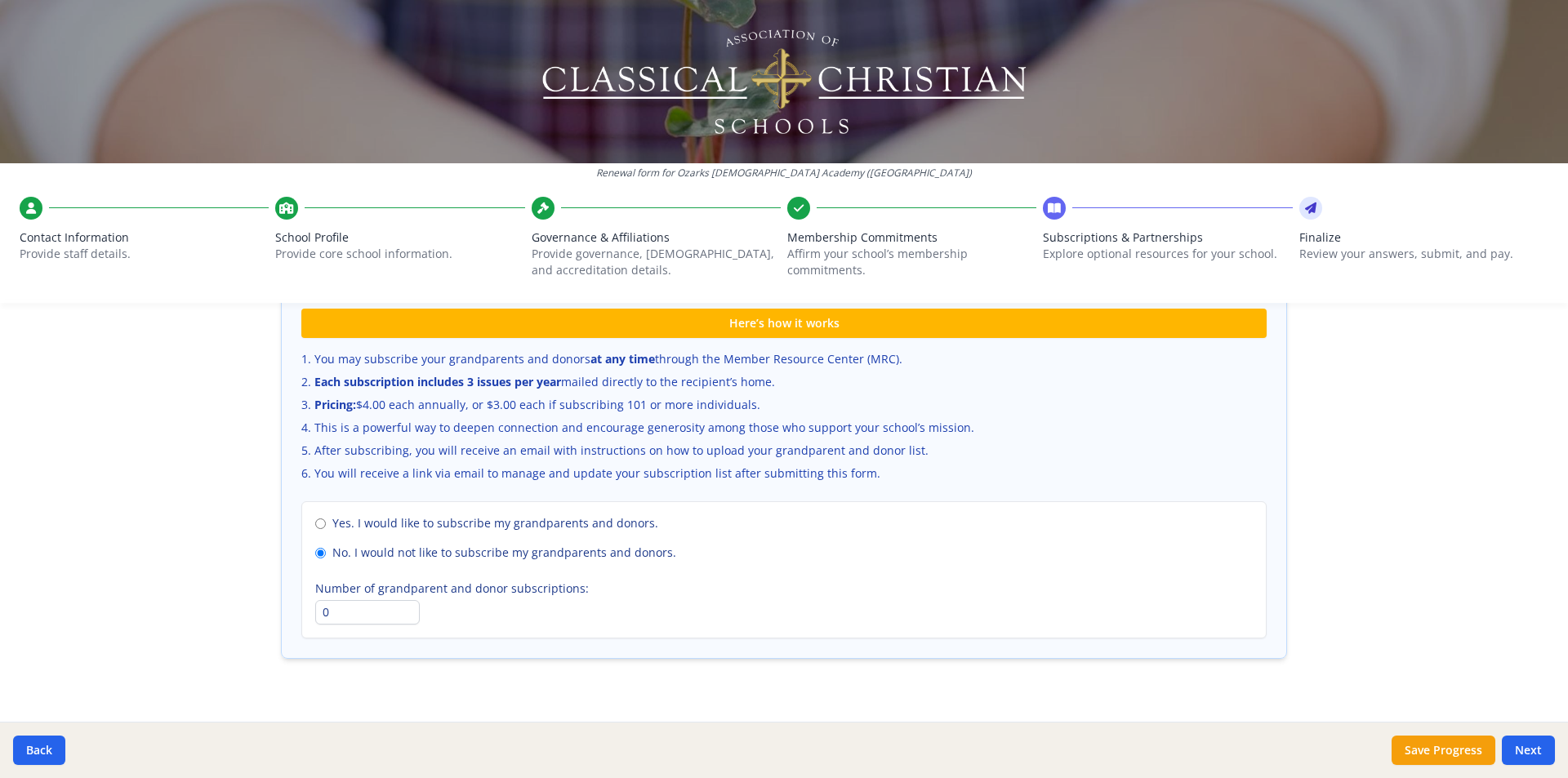
scroll to position [1088, 0]
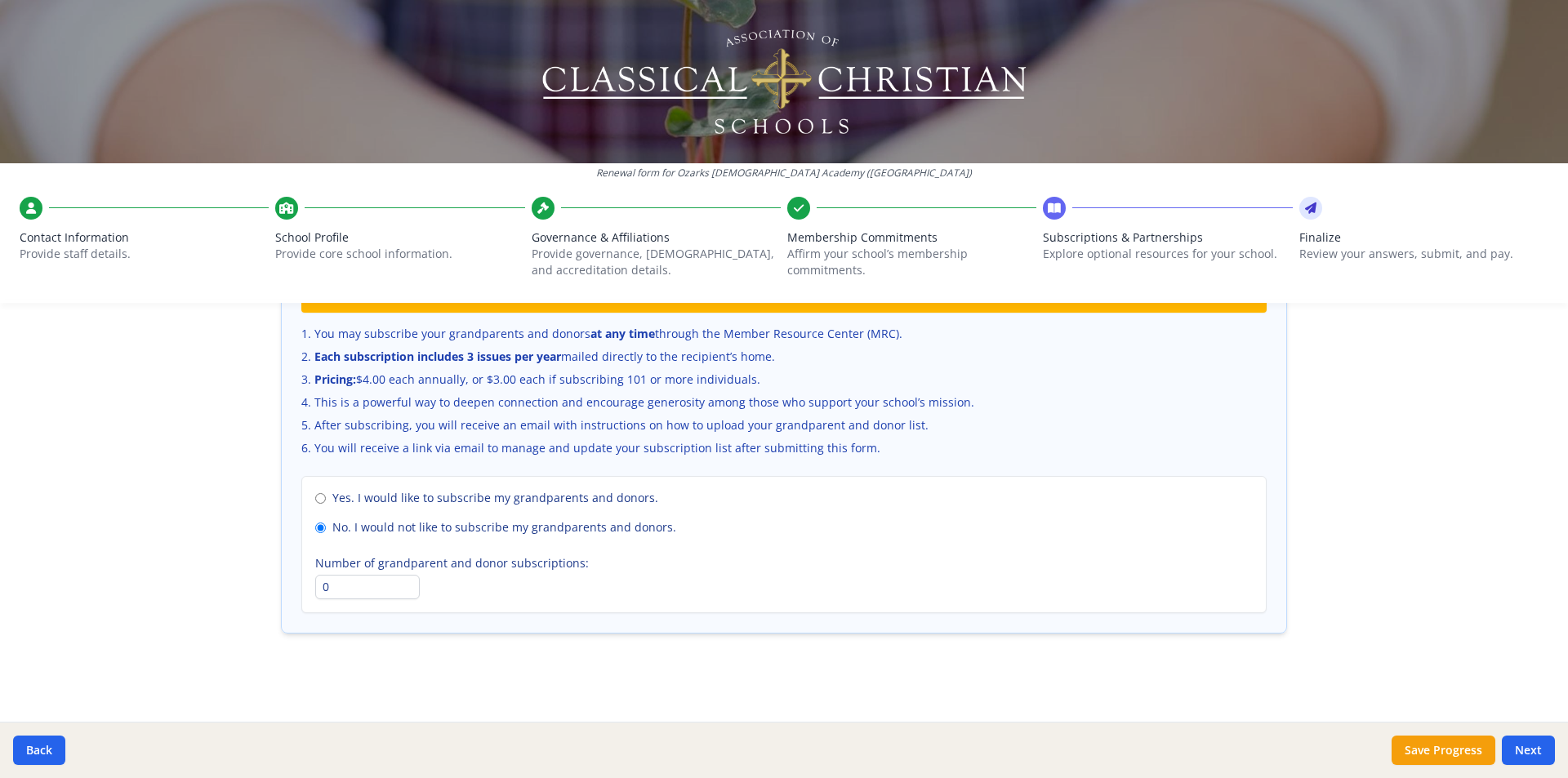
click at [1525, 757] on button "Next" at bounding box center [1529, 750] width 53 height 30
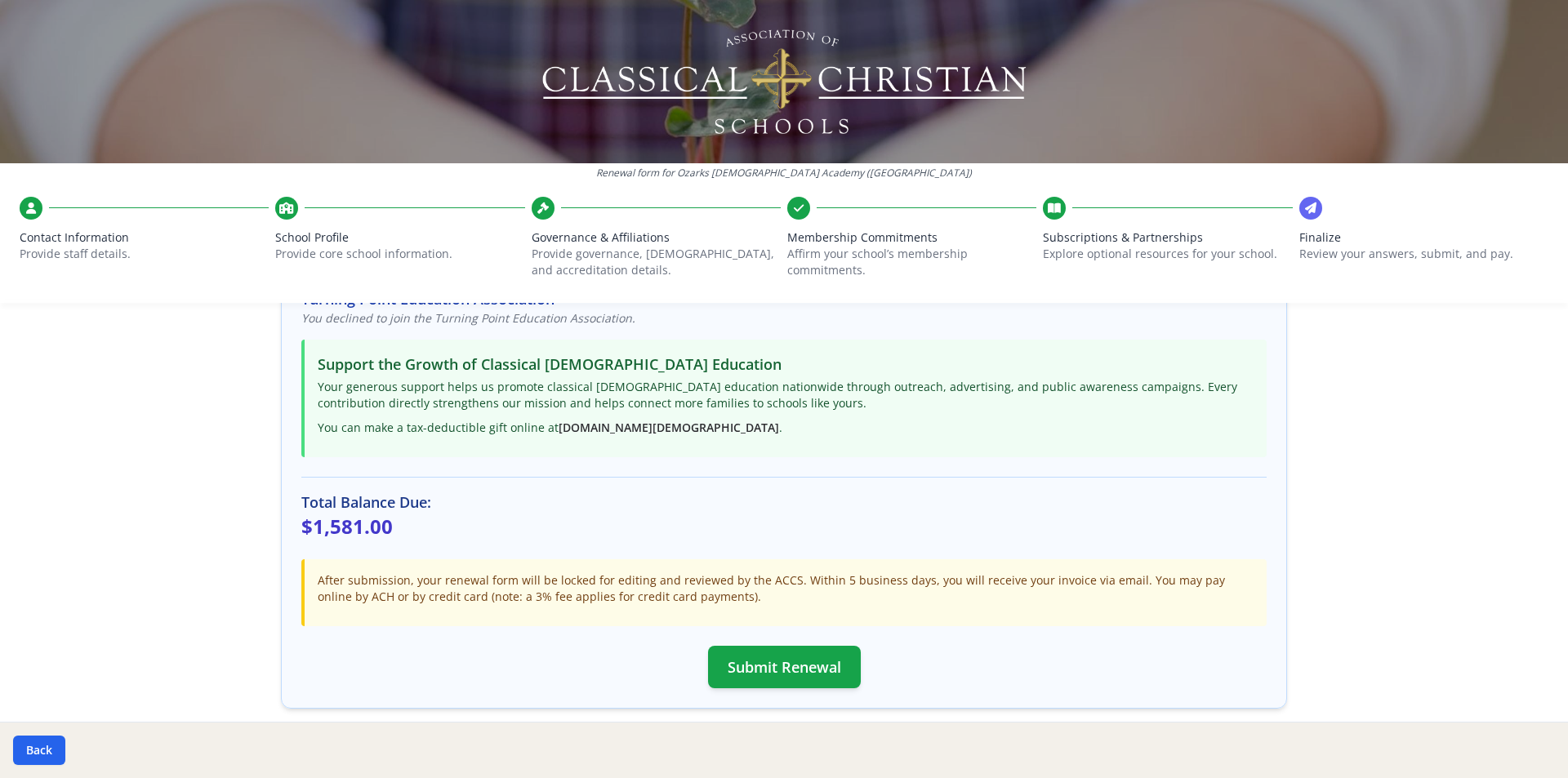
scroll to position [327, 0]
click at [763, 664] on button "Submit Renewal" at bounding box center [784, 664] width 153 height 42
